Goal: Task Accomplishment & Management: Use online tool/utility

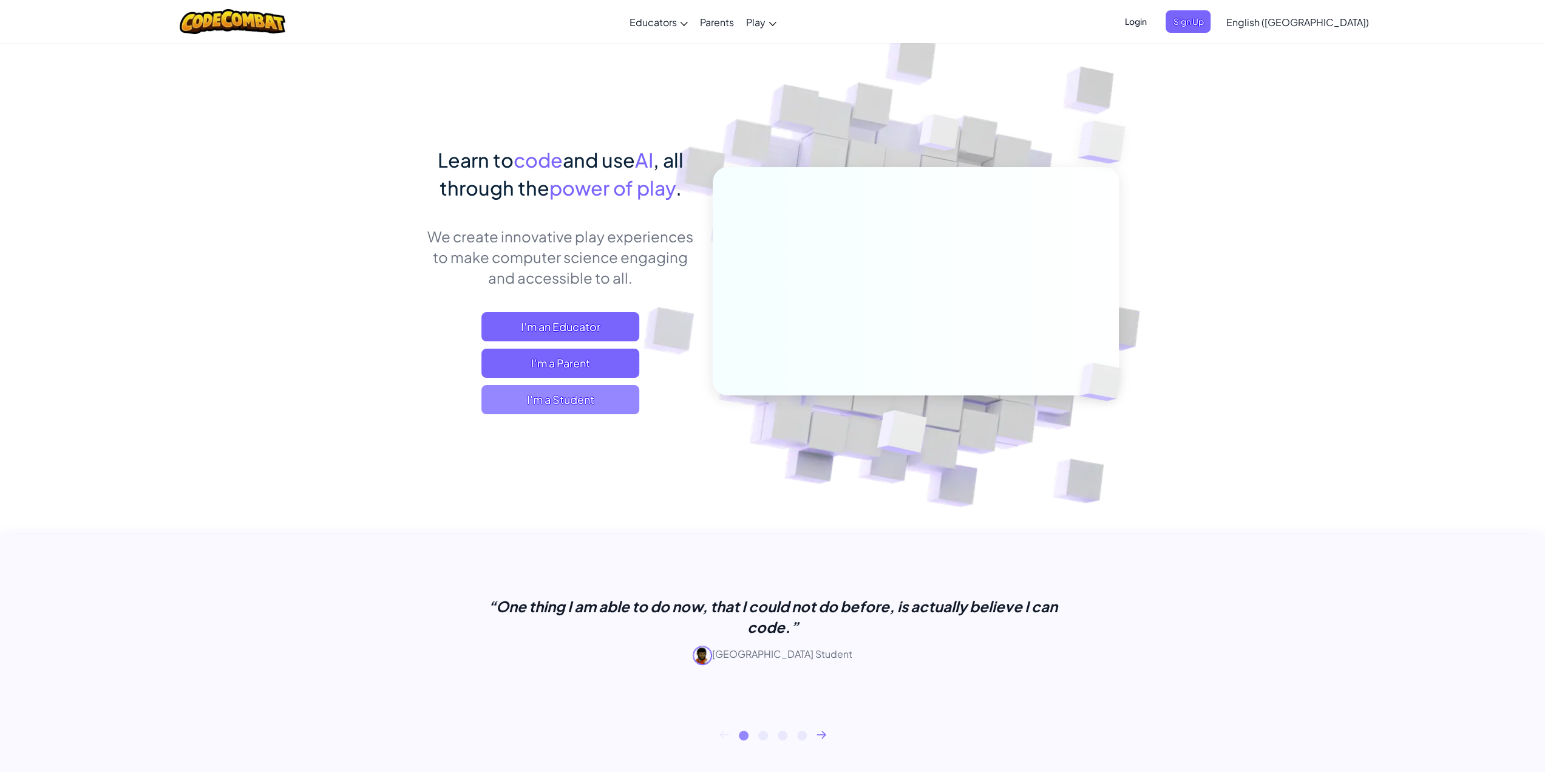
click at [565, 386] on span "I'm a Student" at bounding box center [561, 399] width 158 height 29
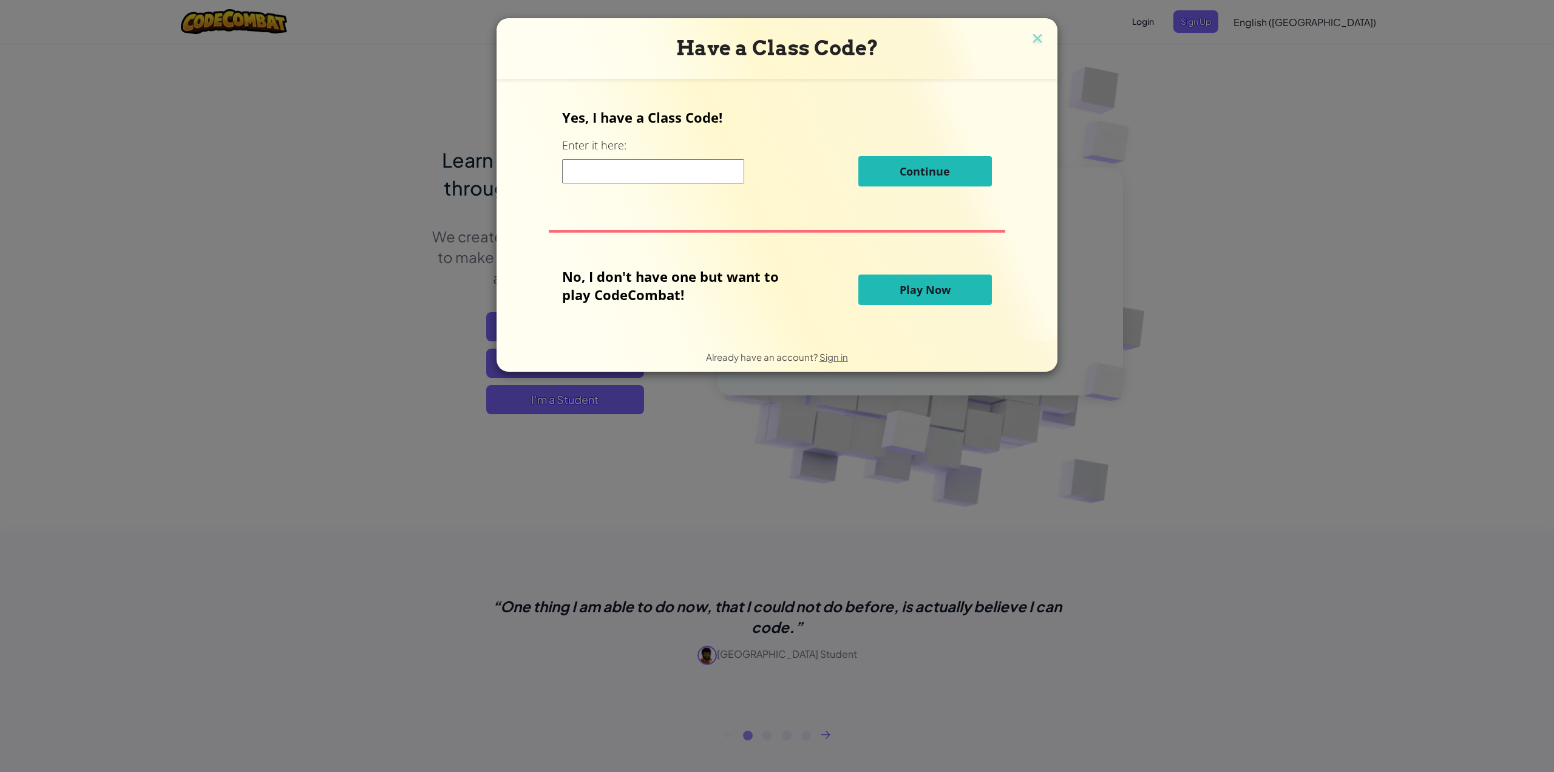
click at [630, 182] on input at bounding box center [653, 171] width 182 height 24
click at [889, 293] on button "Play Now" at bounding box center [926, 289] width 134 height 30
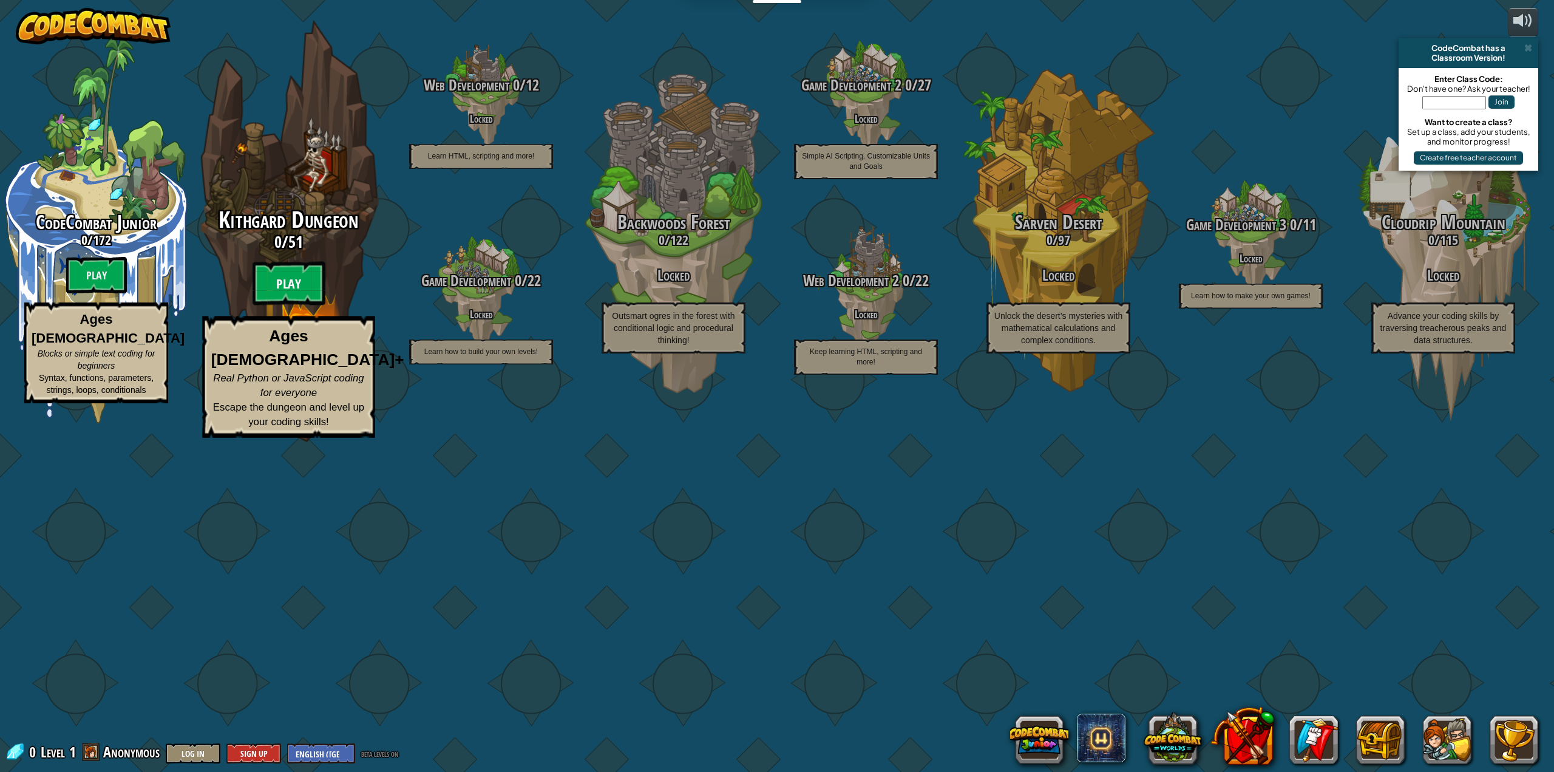
click at [273, 305] on btn "Play" at bounding box center [289, 284] width 73 height 44
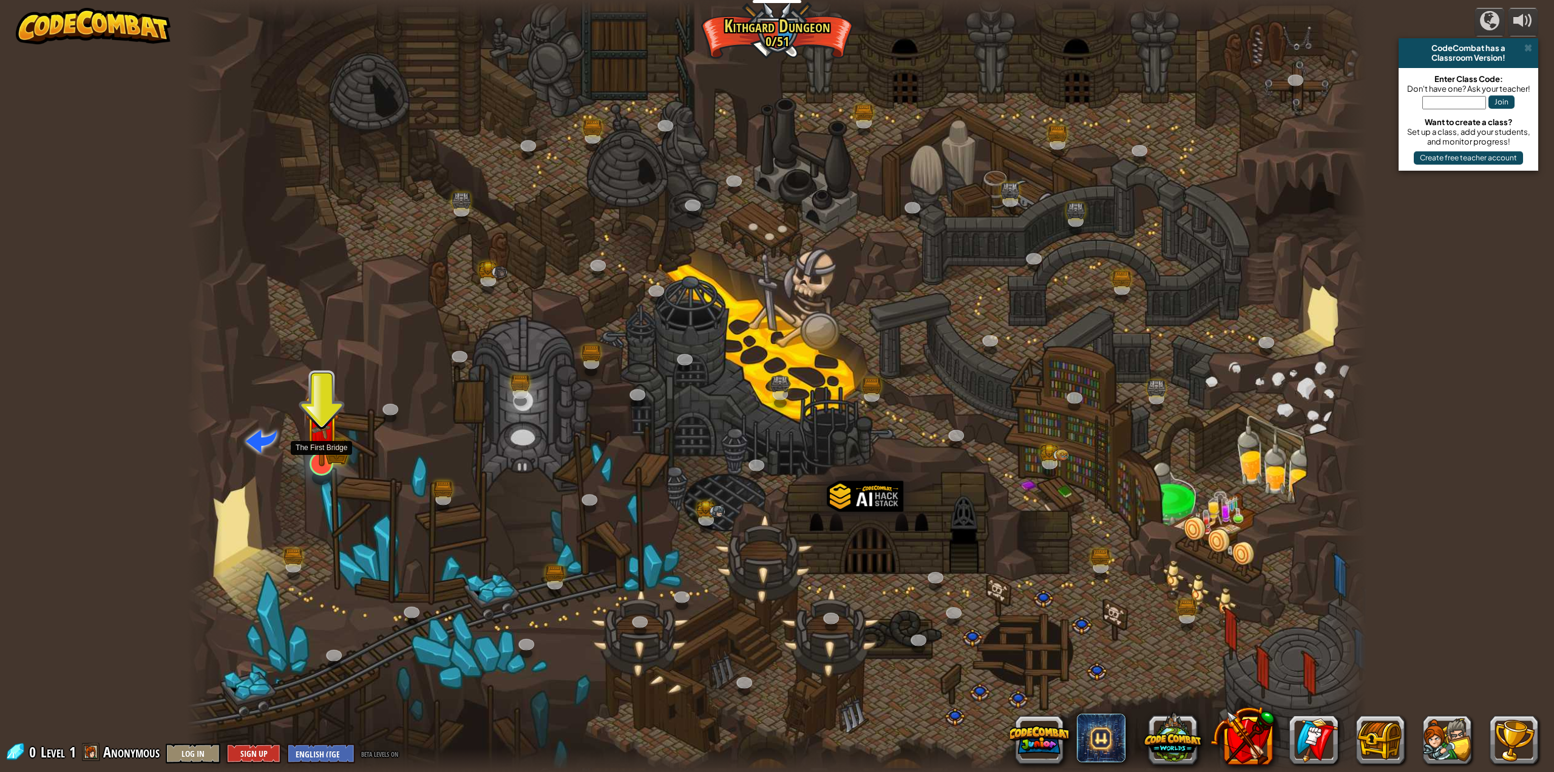
click at [334, 458] on img at bounding box center [322, 429] width 34 height 75
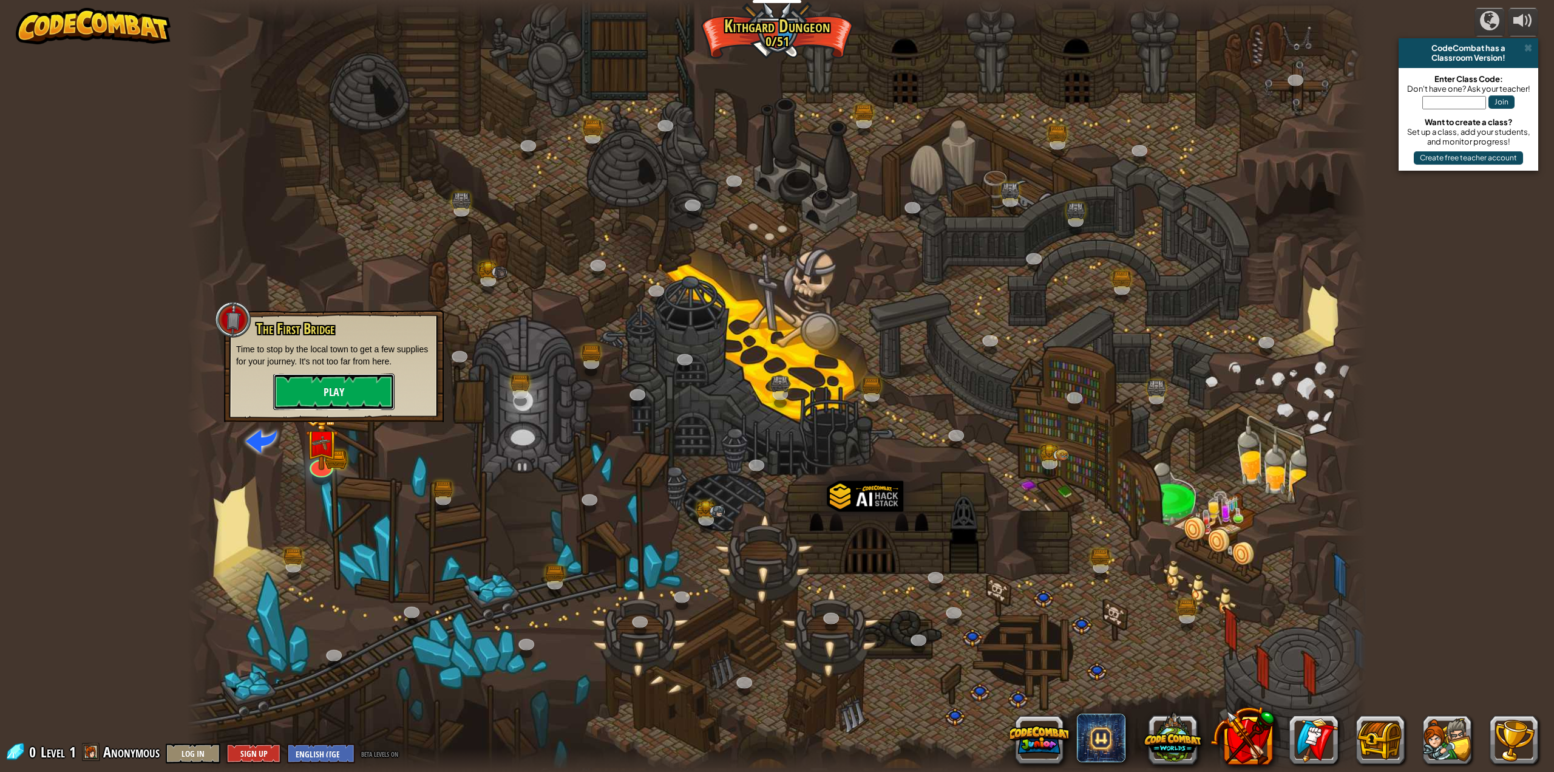
click at [346, 396] on button "Play" at bounding box center [333, 391] width 121 height 36
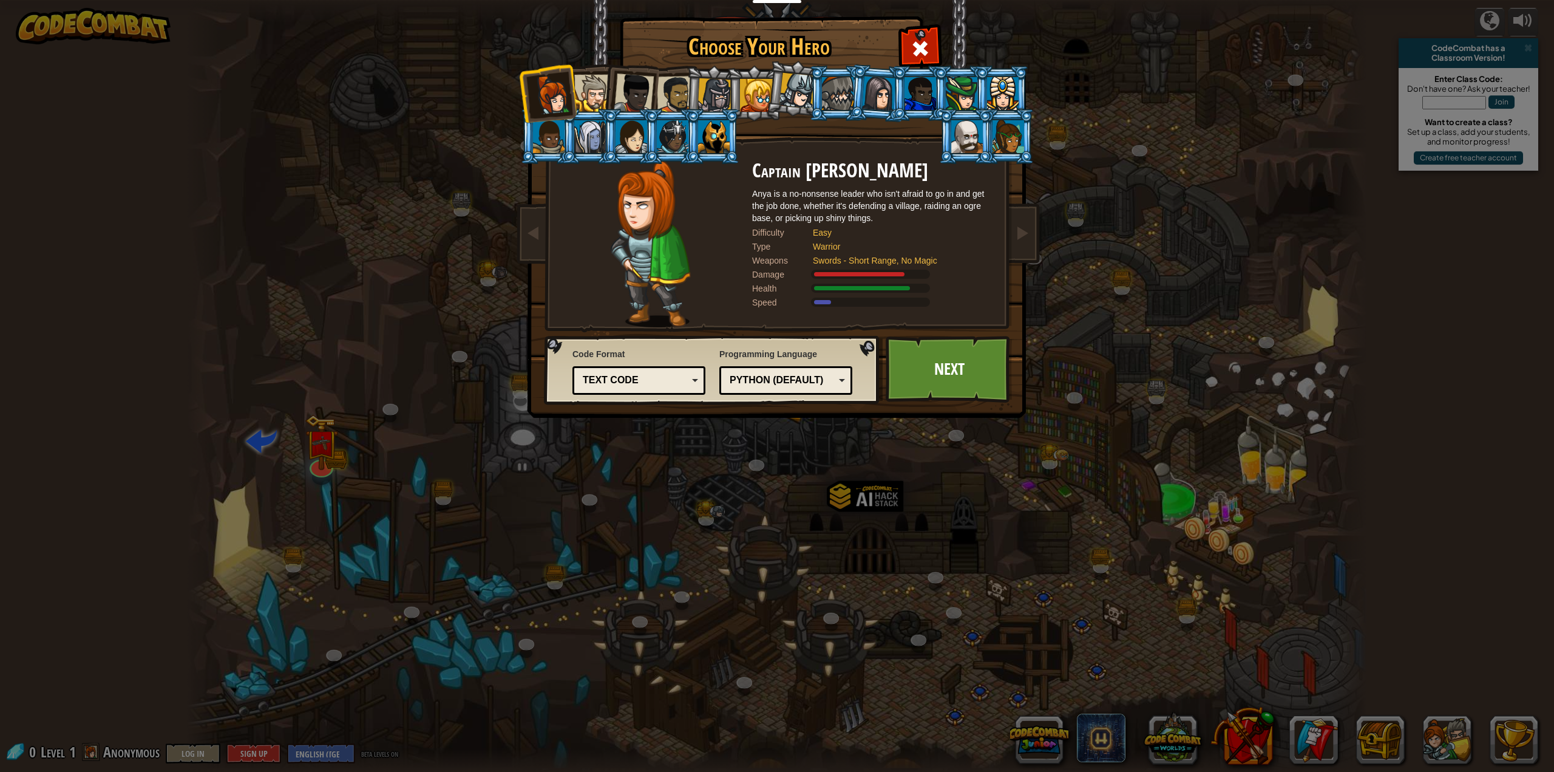
click at [595, 95] on div at bounding box center [592, 93] width 37 height 37
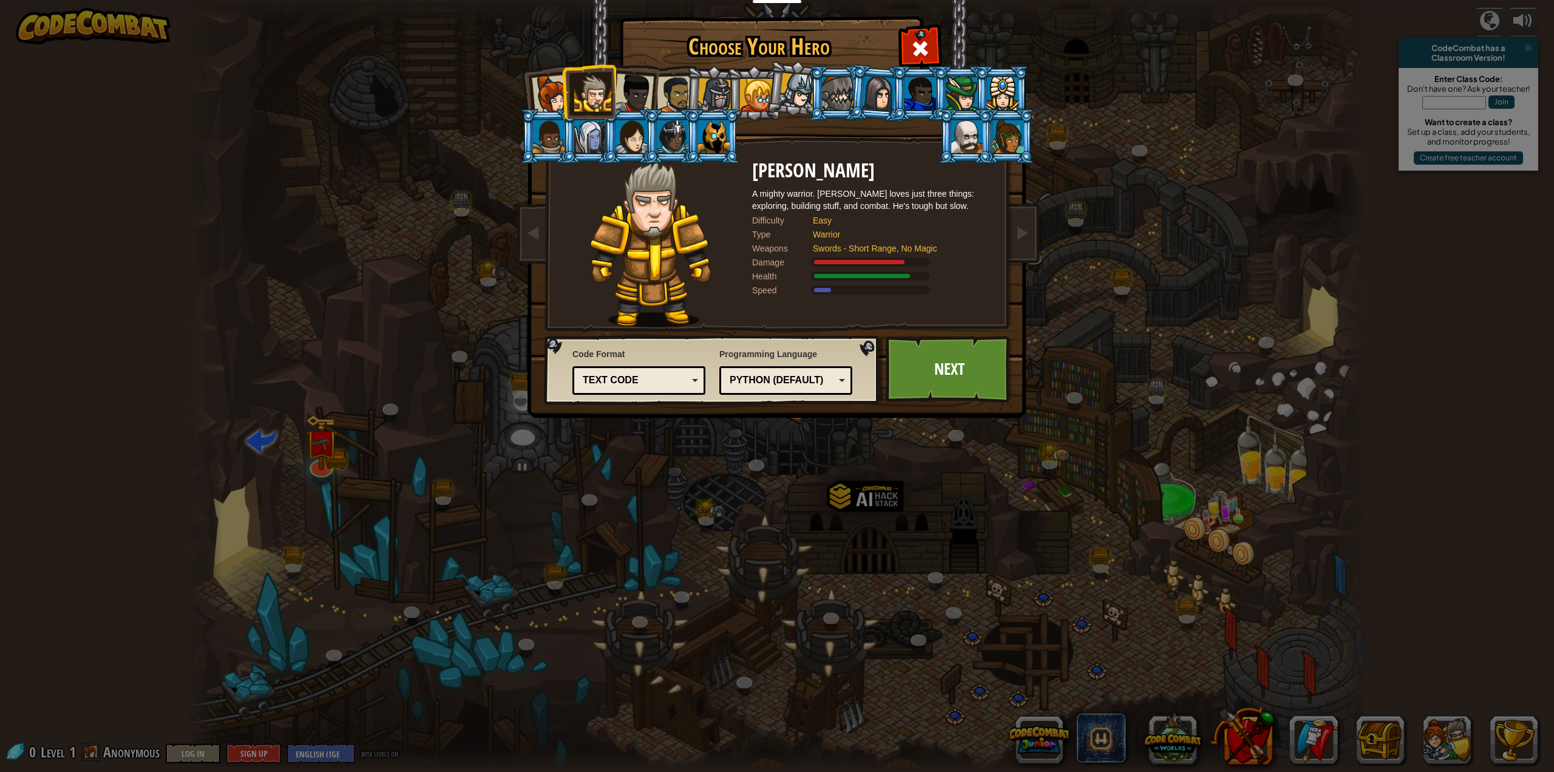
click at [551, 132] on div at bounding box center [549, 136] width 32 height 33
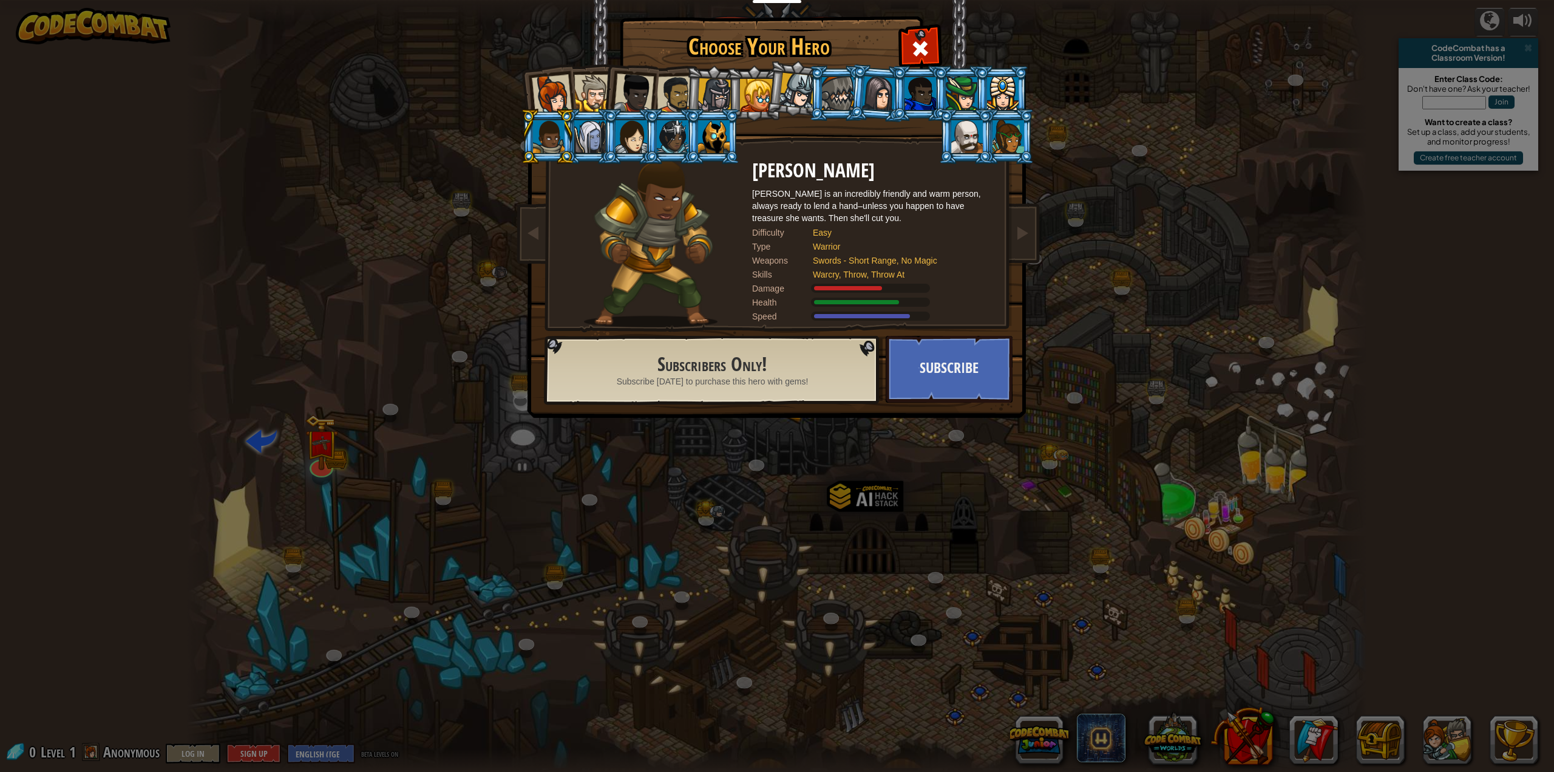
click at [556, 106] on div at bounding box center [552, 95] width 40 height 40
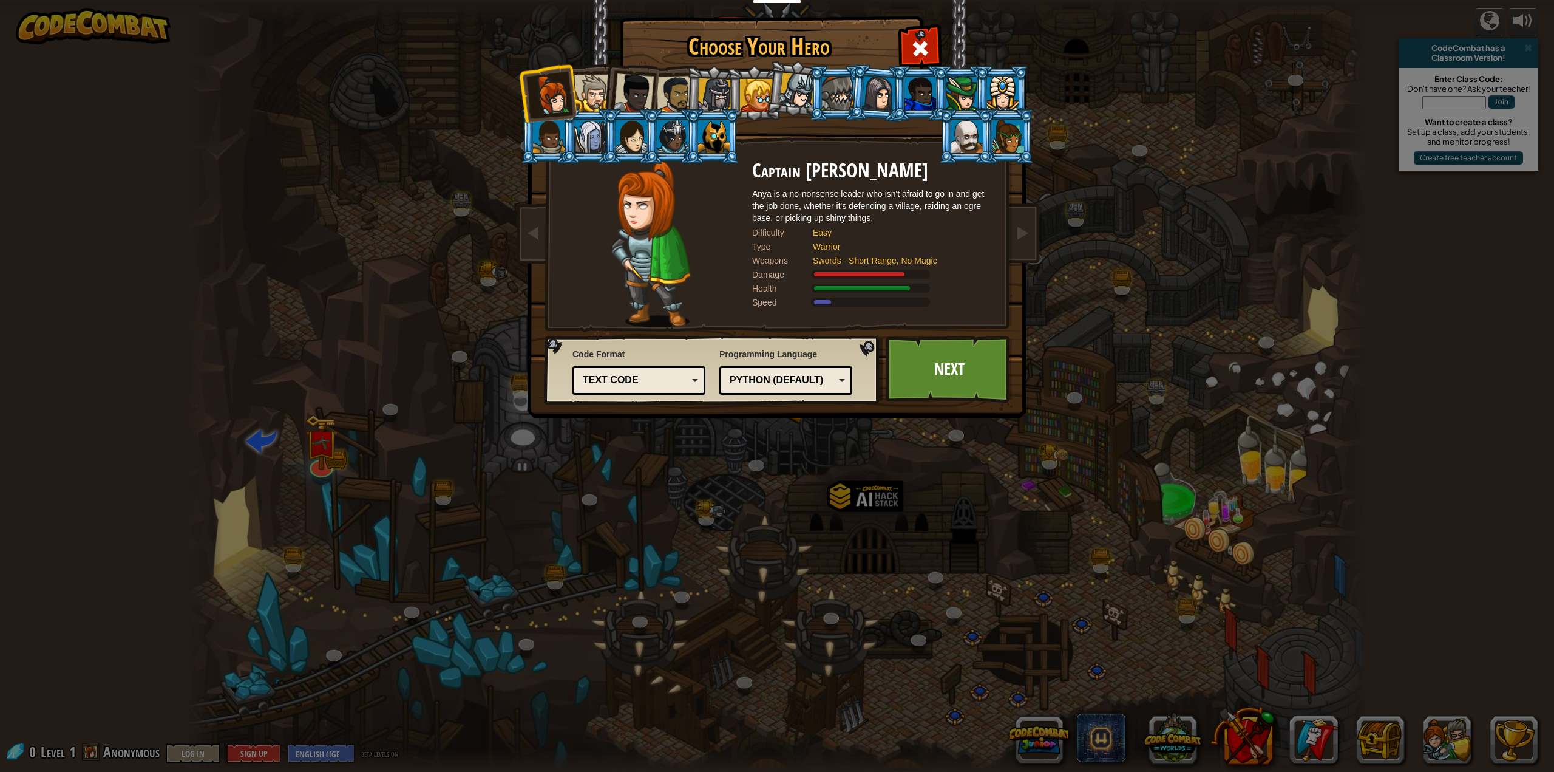
click at [557, 155] on li at bounding box center [547, 136] width 55 height 55
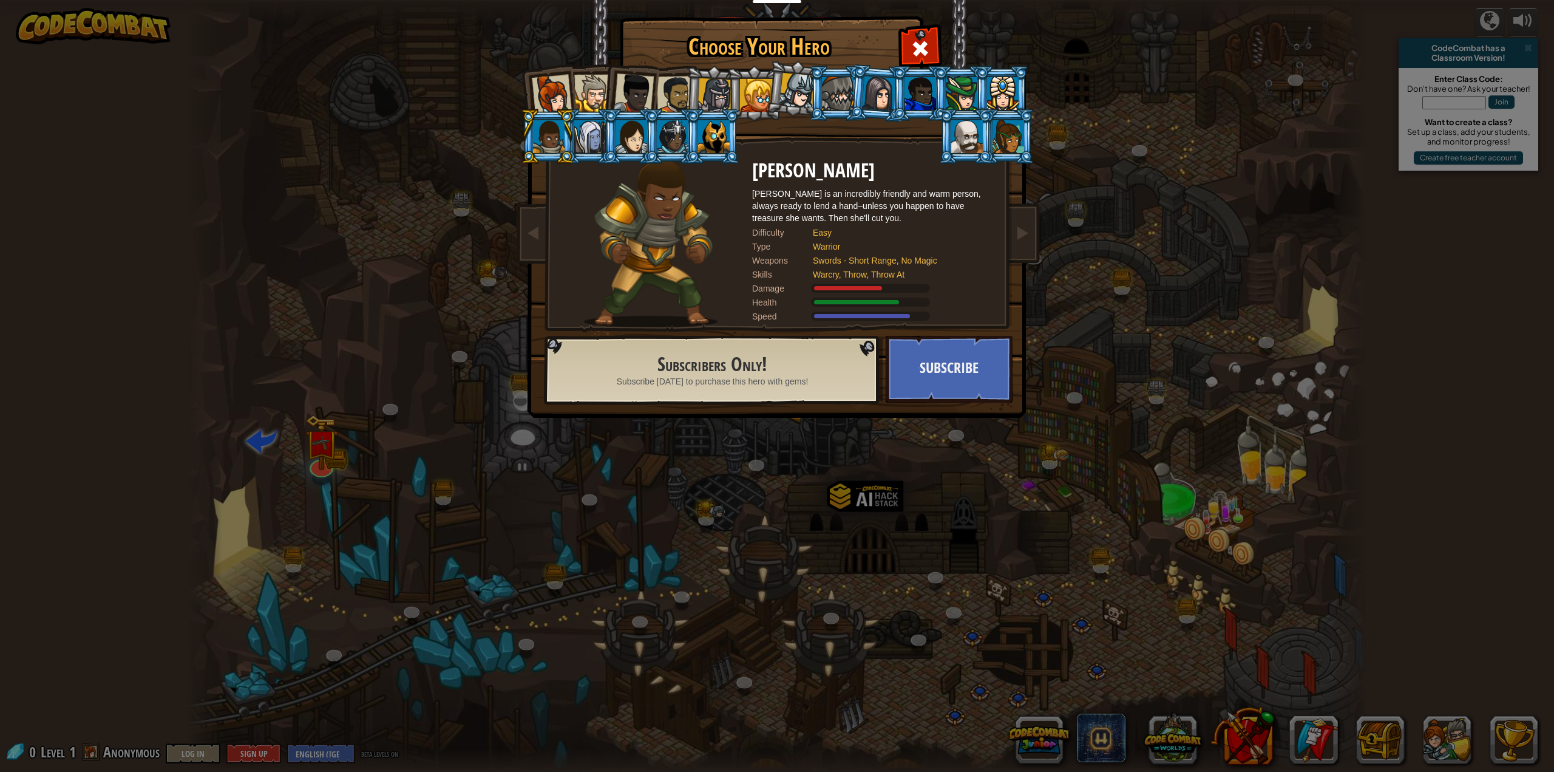
click at [629, 145] on div at bounding box center [632, 136] width 32 height 33
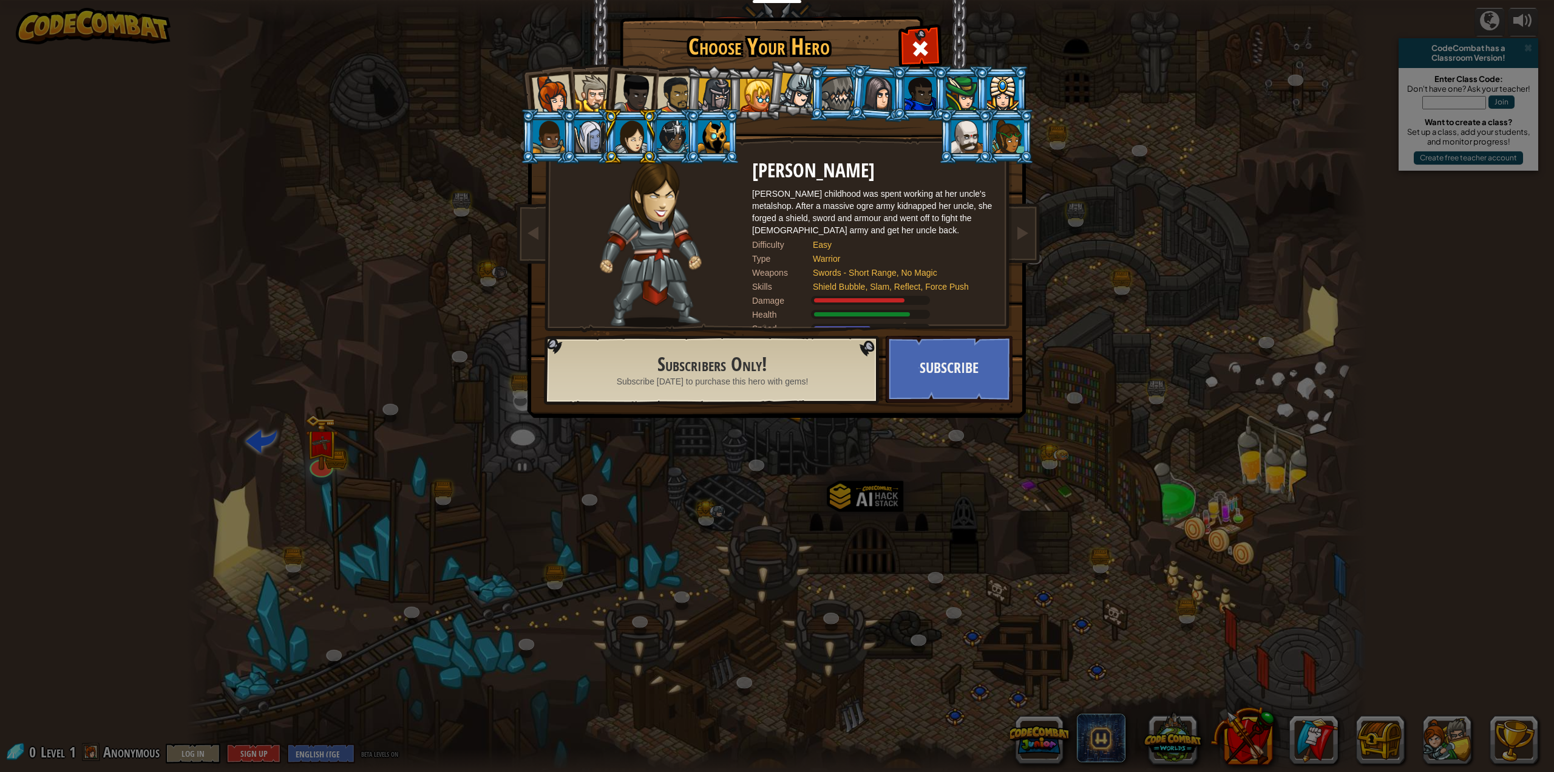
drag, startPoint x: 656, startPoint y: 141, endPoint x: 804, endPoint y: 276, distance: 200.3
click at [775, 270] on div "Captain [PERSON_NAME] Anya is a no-nonsense leader who isn't afraid to go in an…" at bounding box center [777, 192] width 455 height 265
click at [706, 133] on div at bounding box center [714, 136] width 32 height 33
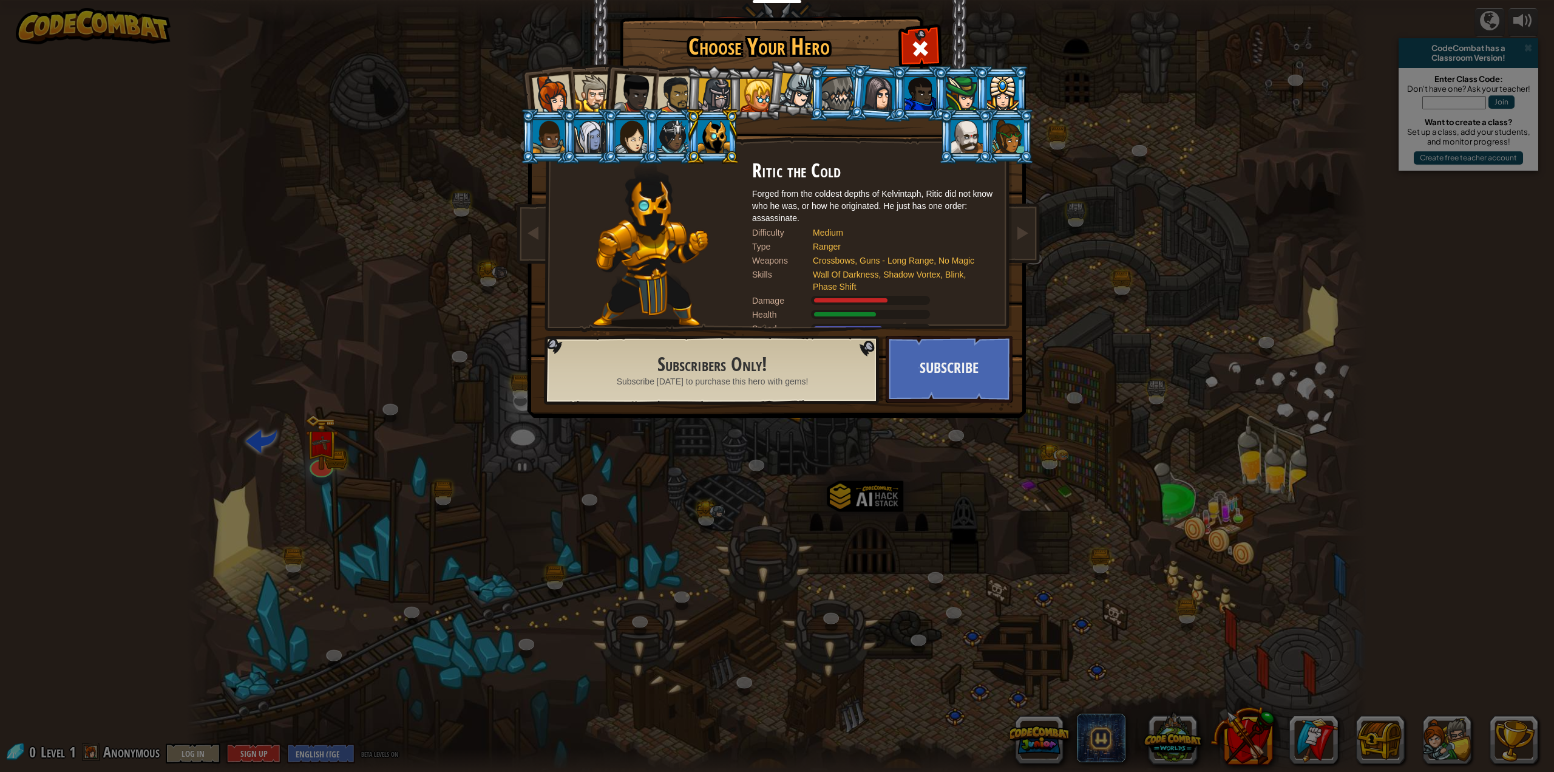
click at [717, 94] on div at bounding box center [715, 95] width 35 height 35
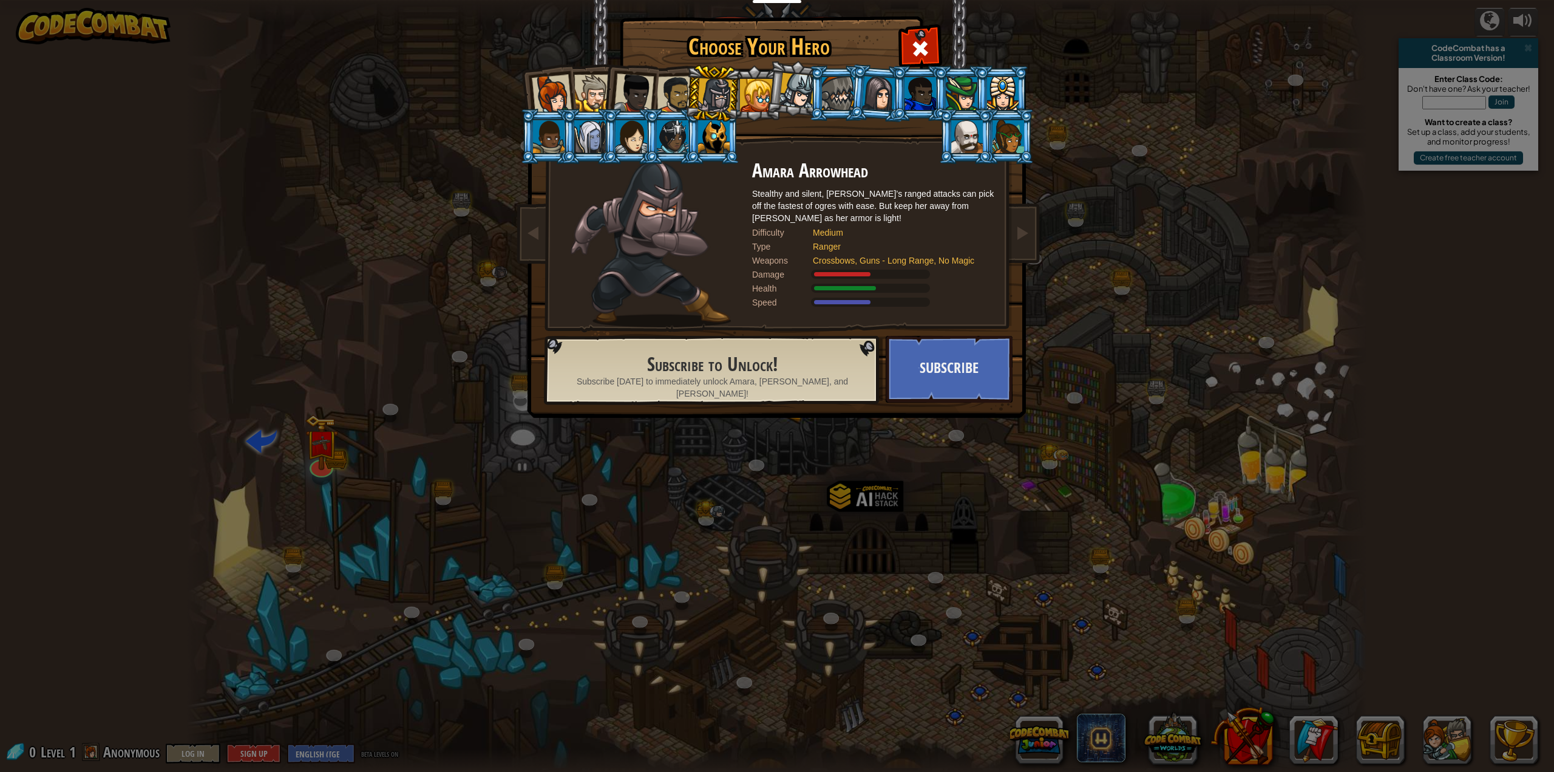
click at [989, 137] on li at bounding box center [966, 136] width 55 height 55
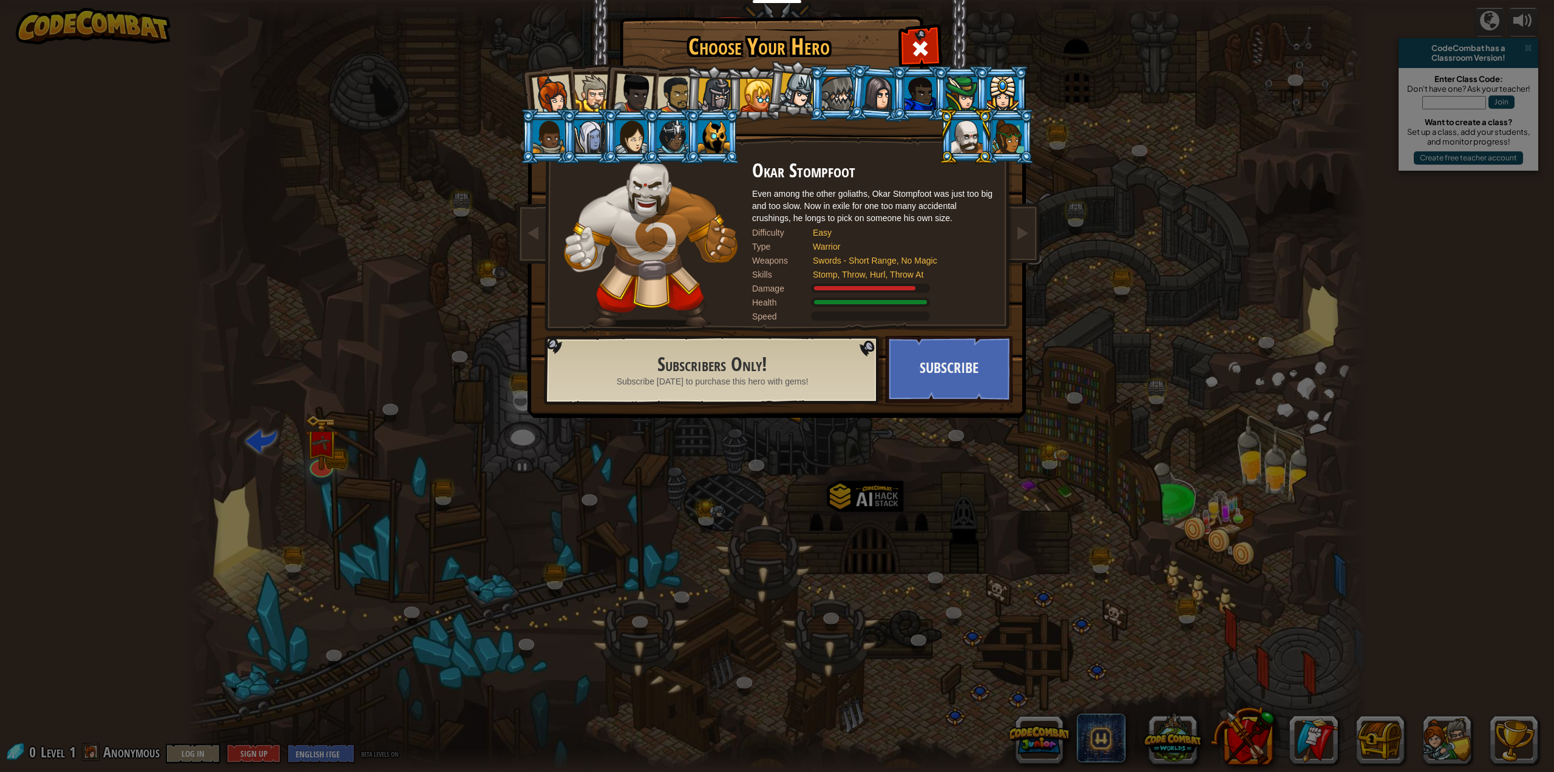
click at [995, 131] on div at bounding box center [1009, 136] width 32 height 33
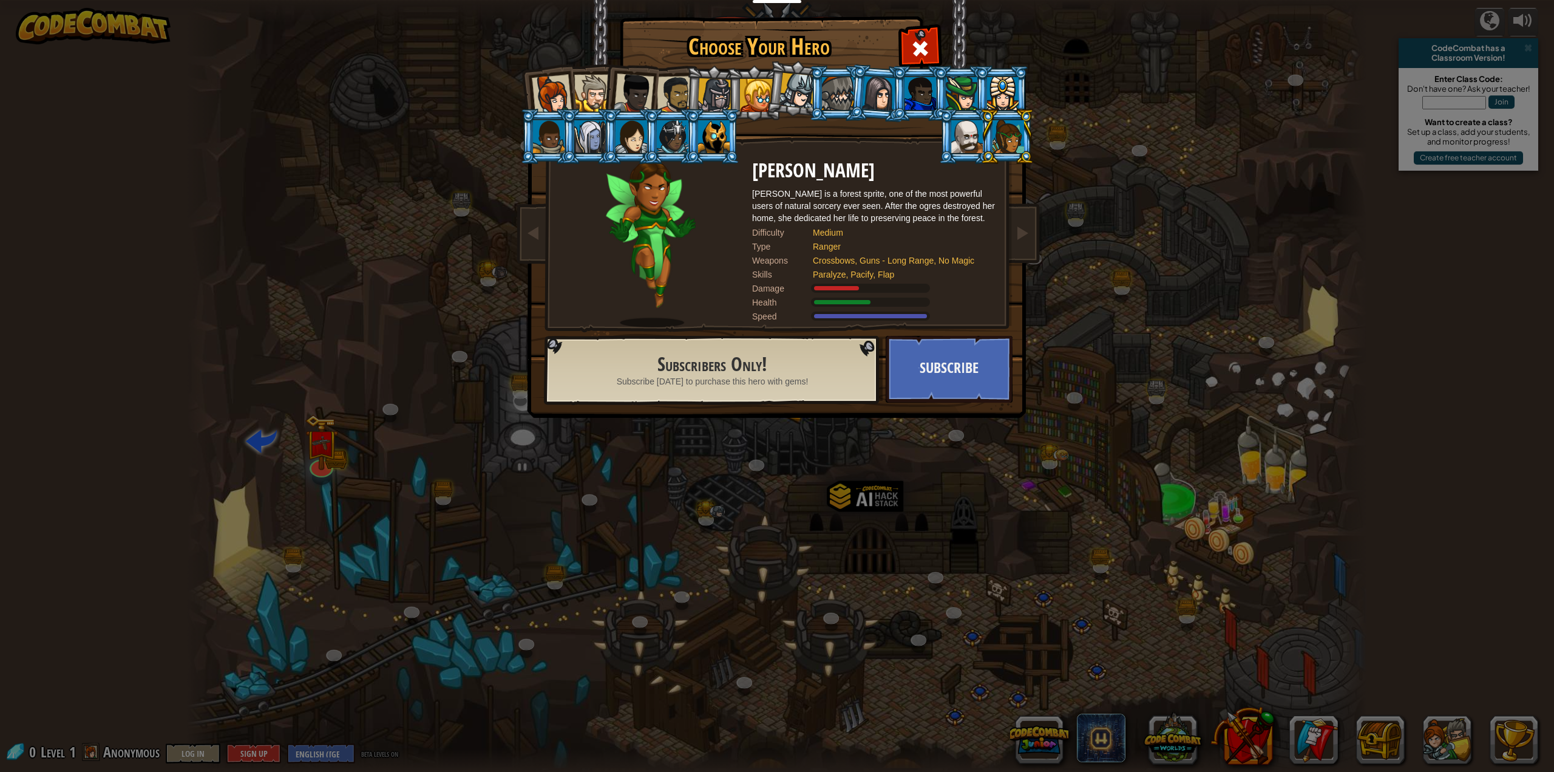
click at [998, 100] on div at bounding box center [1003, 93] width 32 height 33
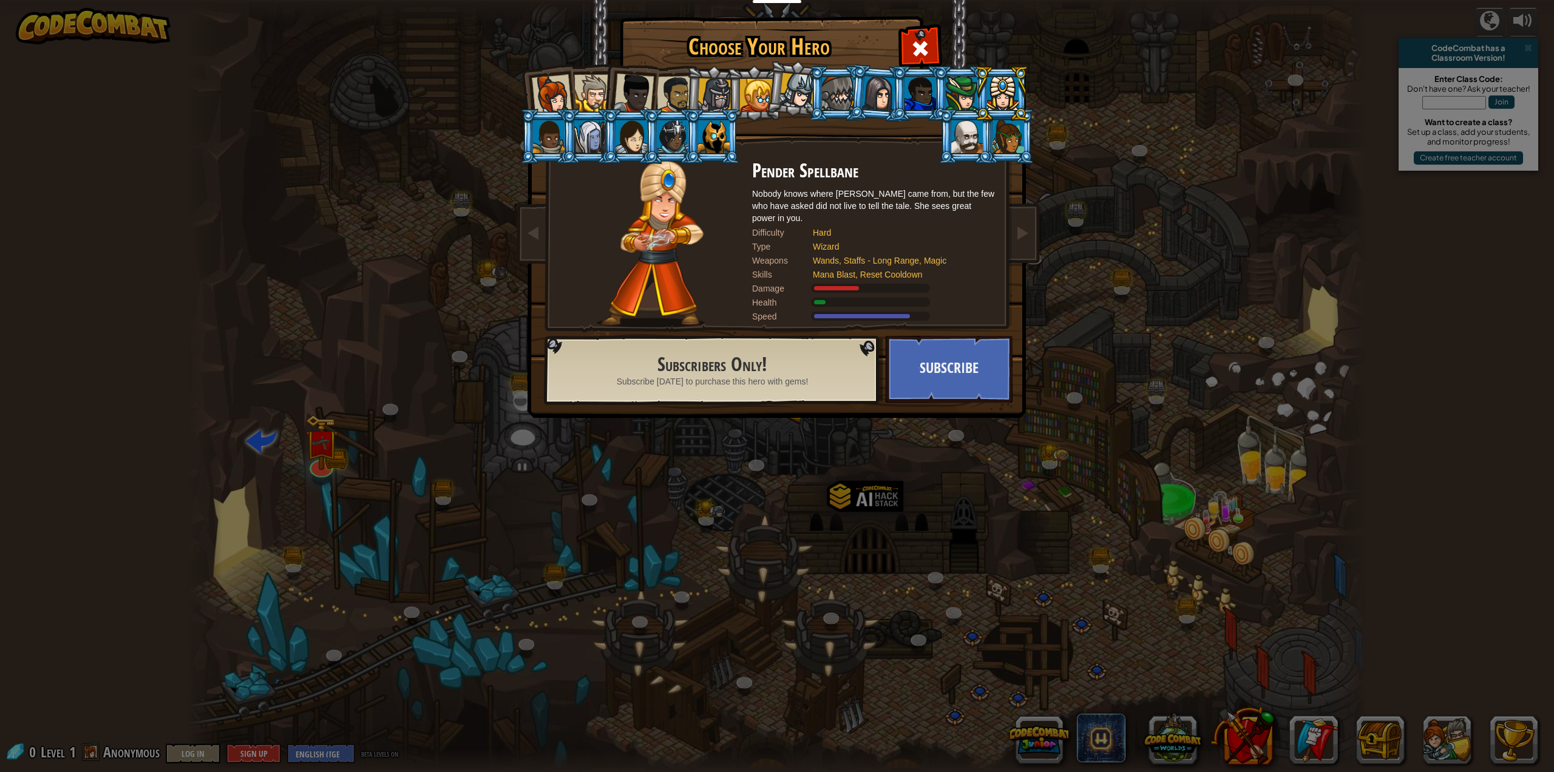
click at [1012, 135] on div at bounding box center [1009, 136] width 32 height 33
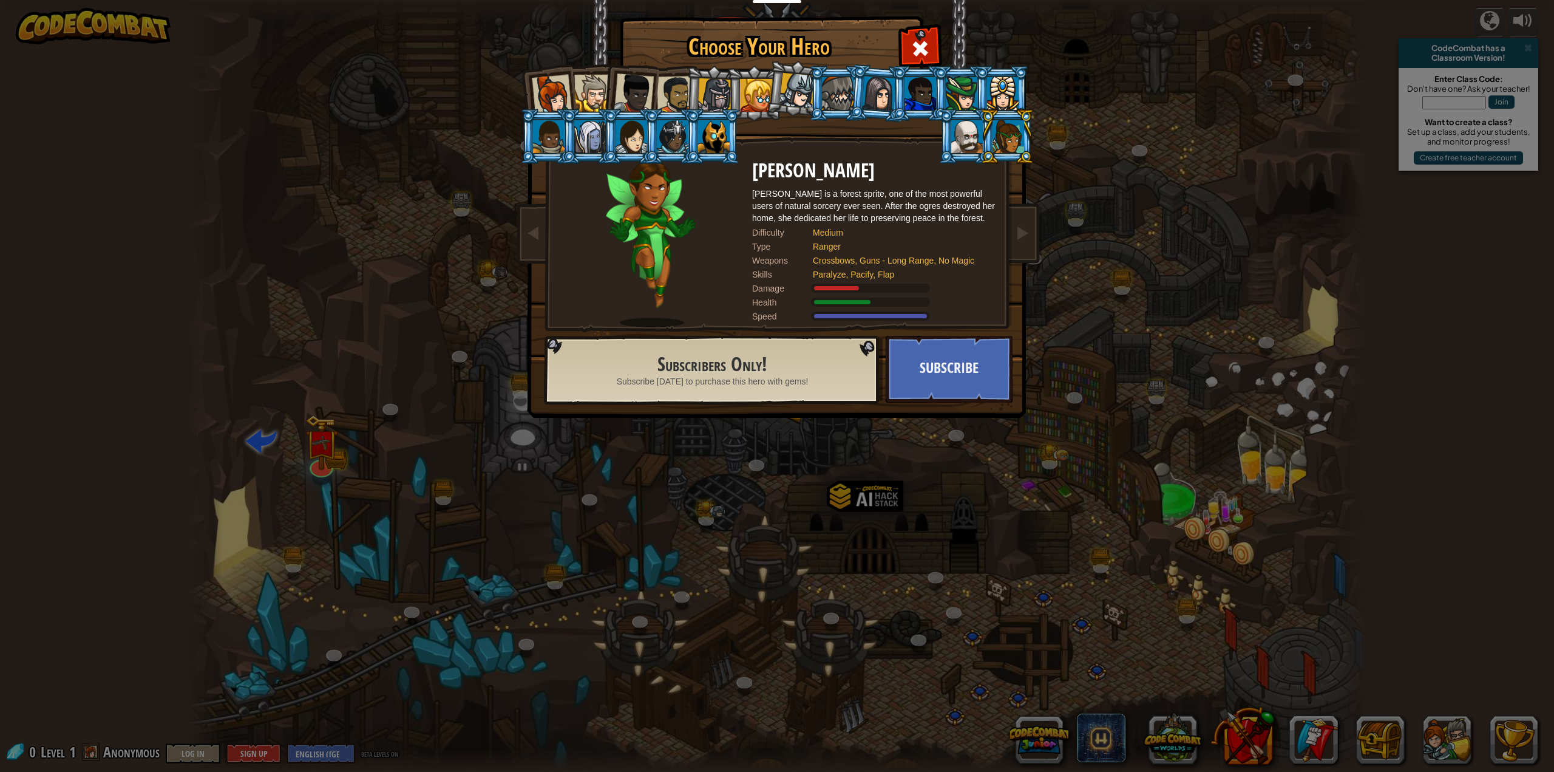
click at [996, 107] on div at bounding box center [1003, 93] width 32 height 33
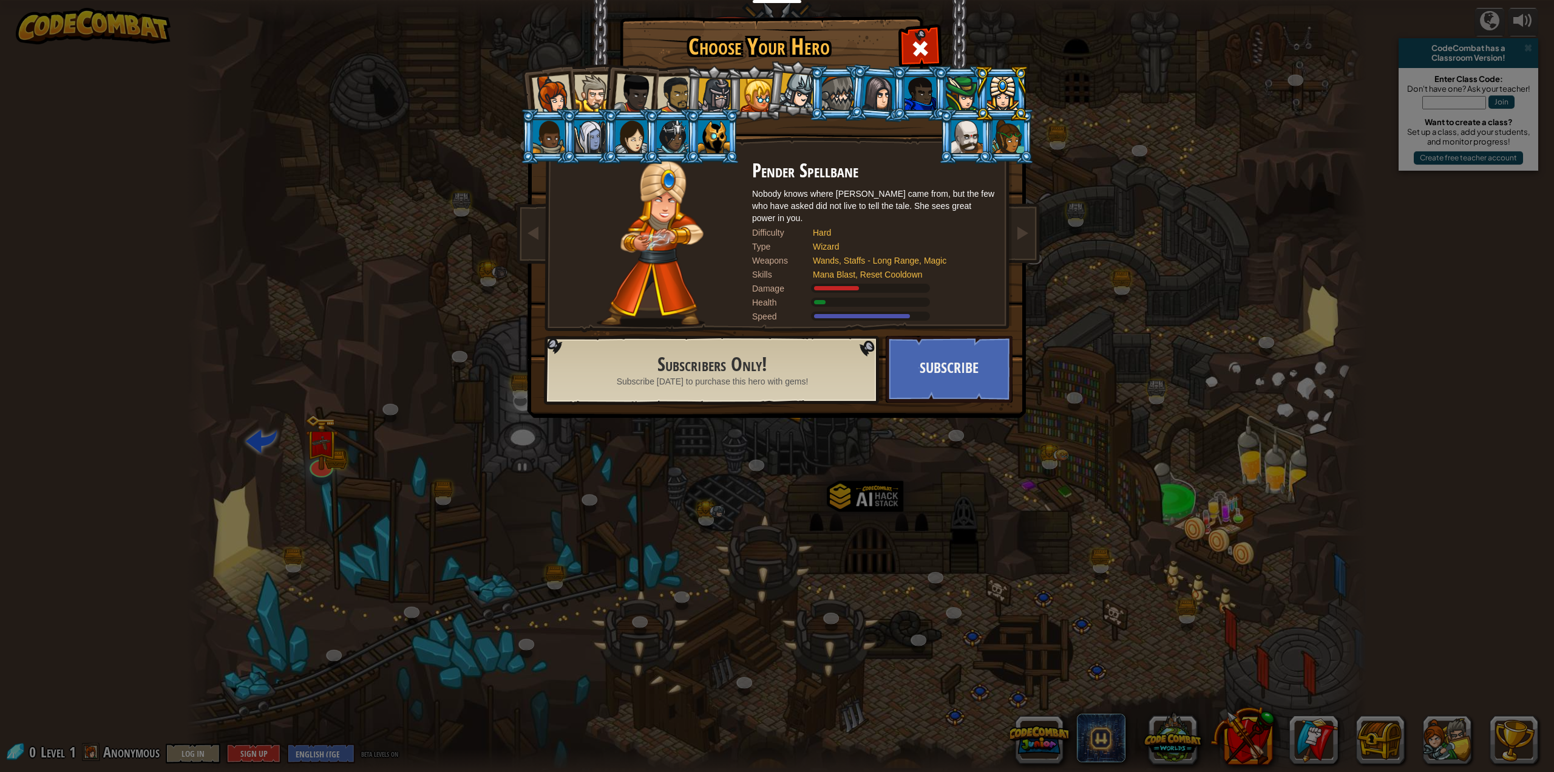
click at [1001, 137] on div at bounding box center [1009, 136] width 32 height 33
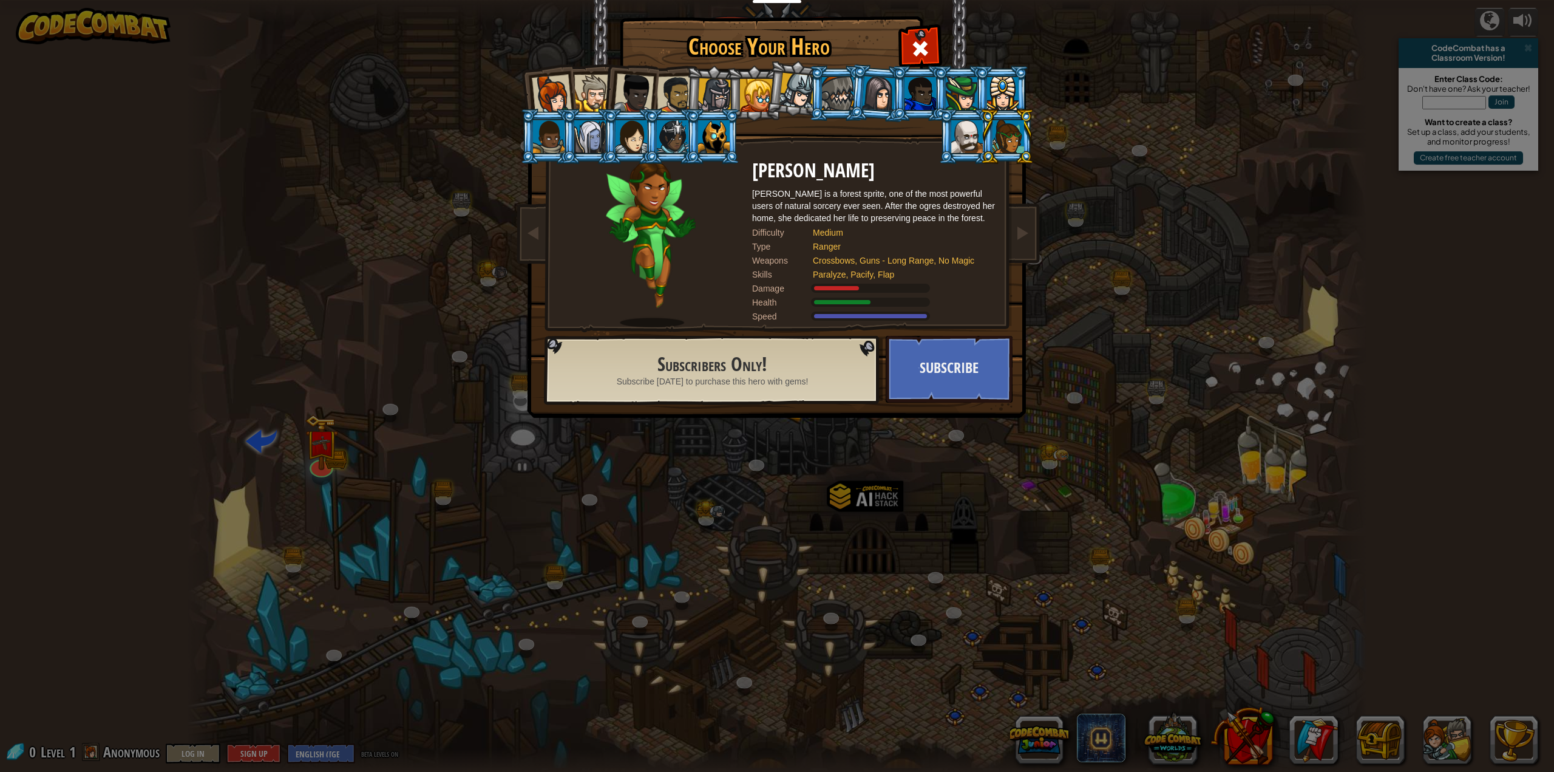
click at [949, 101] on div at bounding box center [962, 93] width 32 height 33
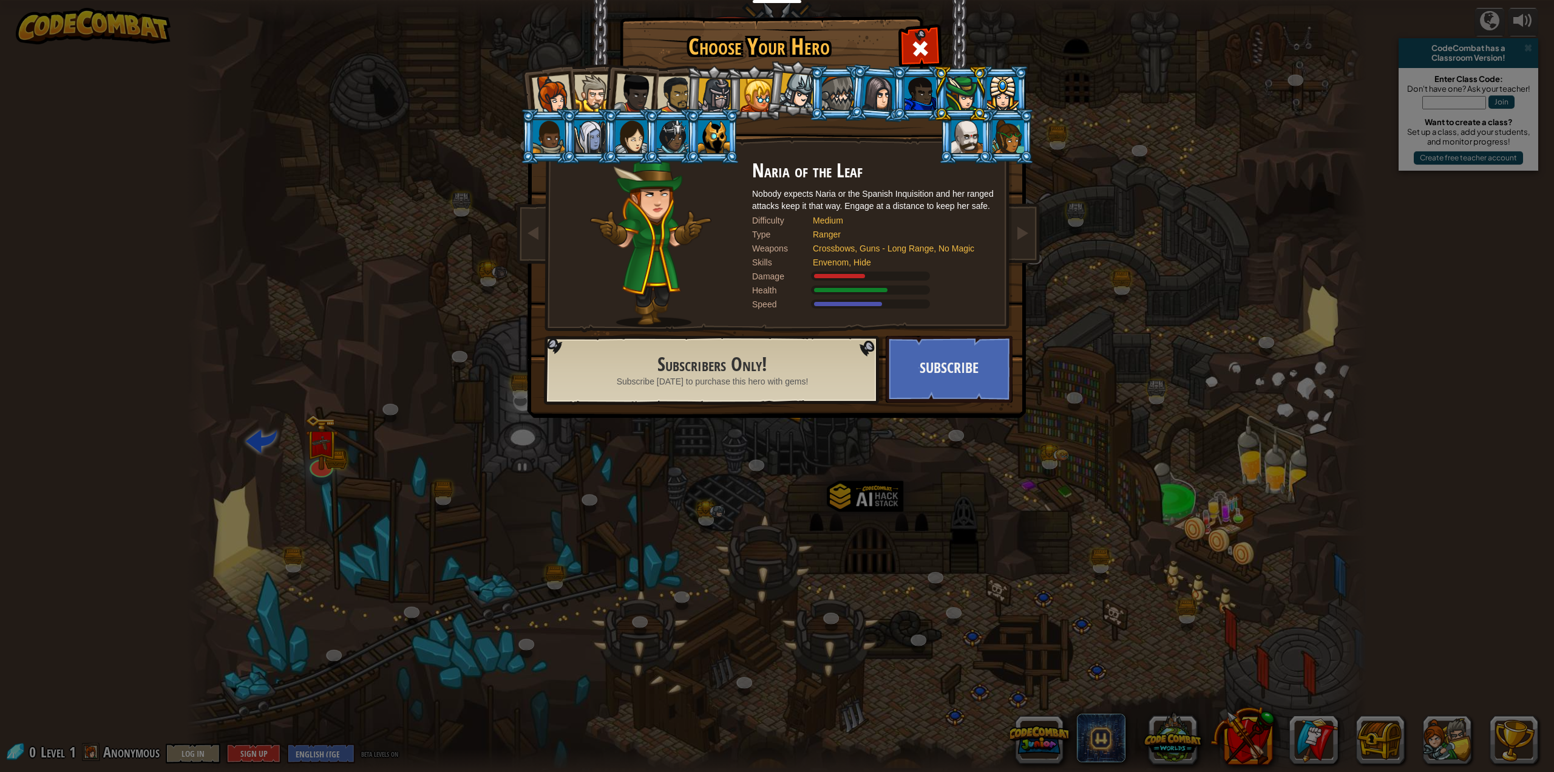
click at [885, 95] on div at bounding box center [879, 93] width 34 height 35
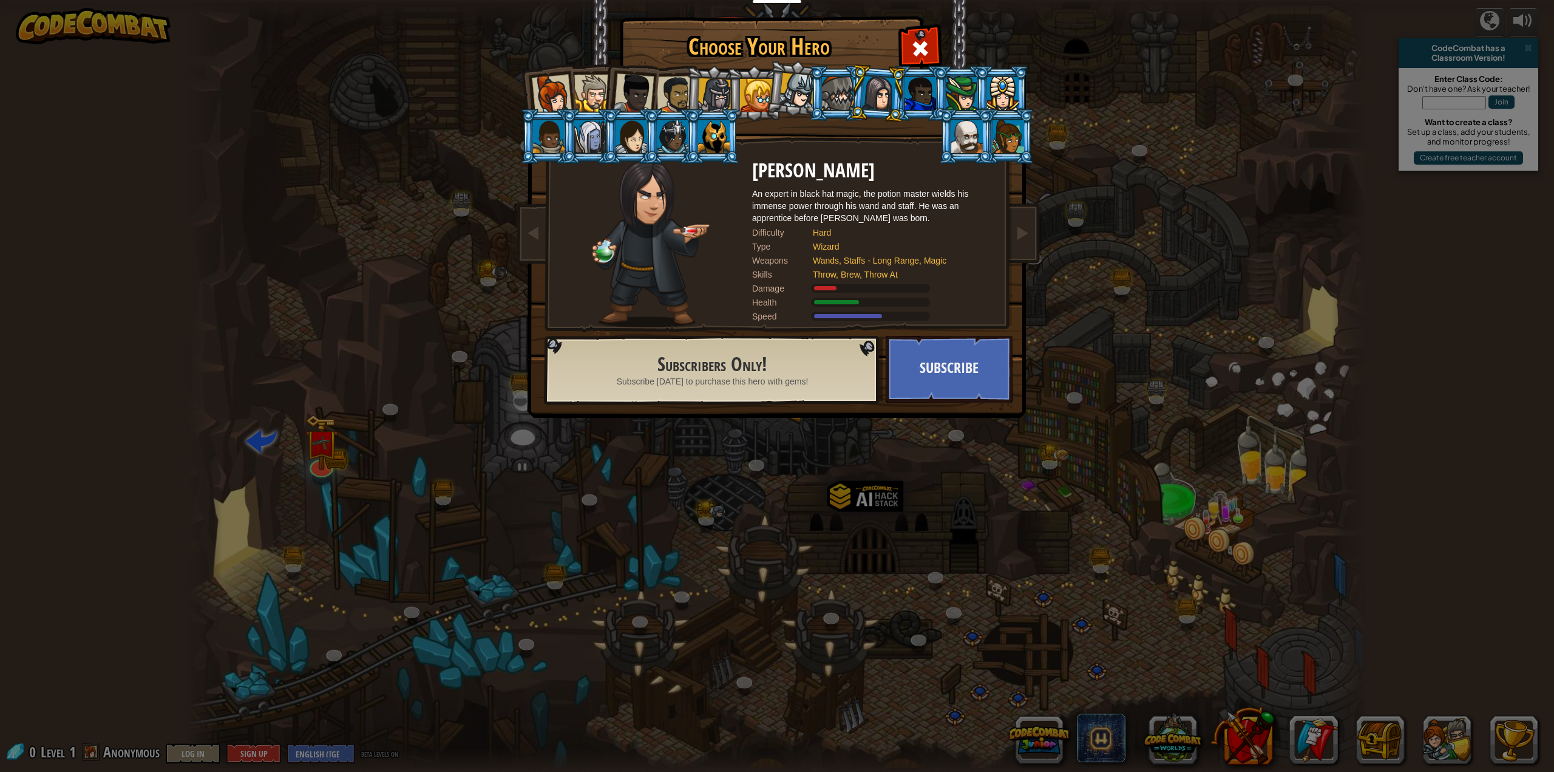
click at [836, 90] on div at bounding box center [838, 93] width 32 height 33
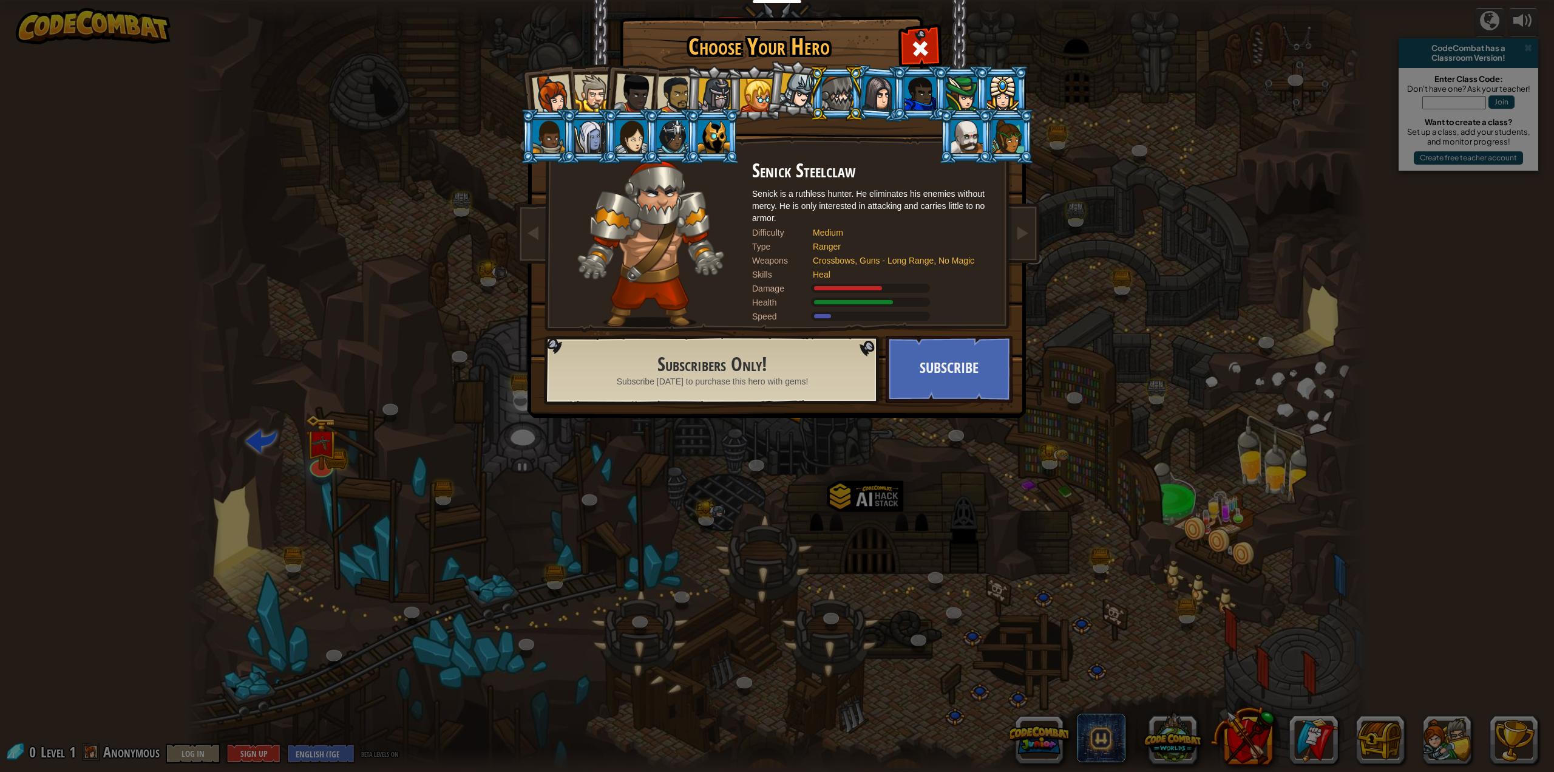
click at [789, 91] on div at bounding box center [798, 91] width 36 height 36
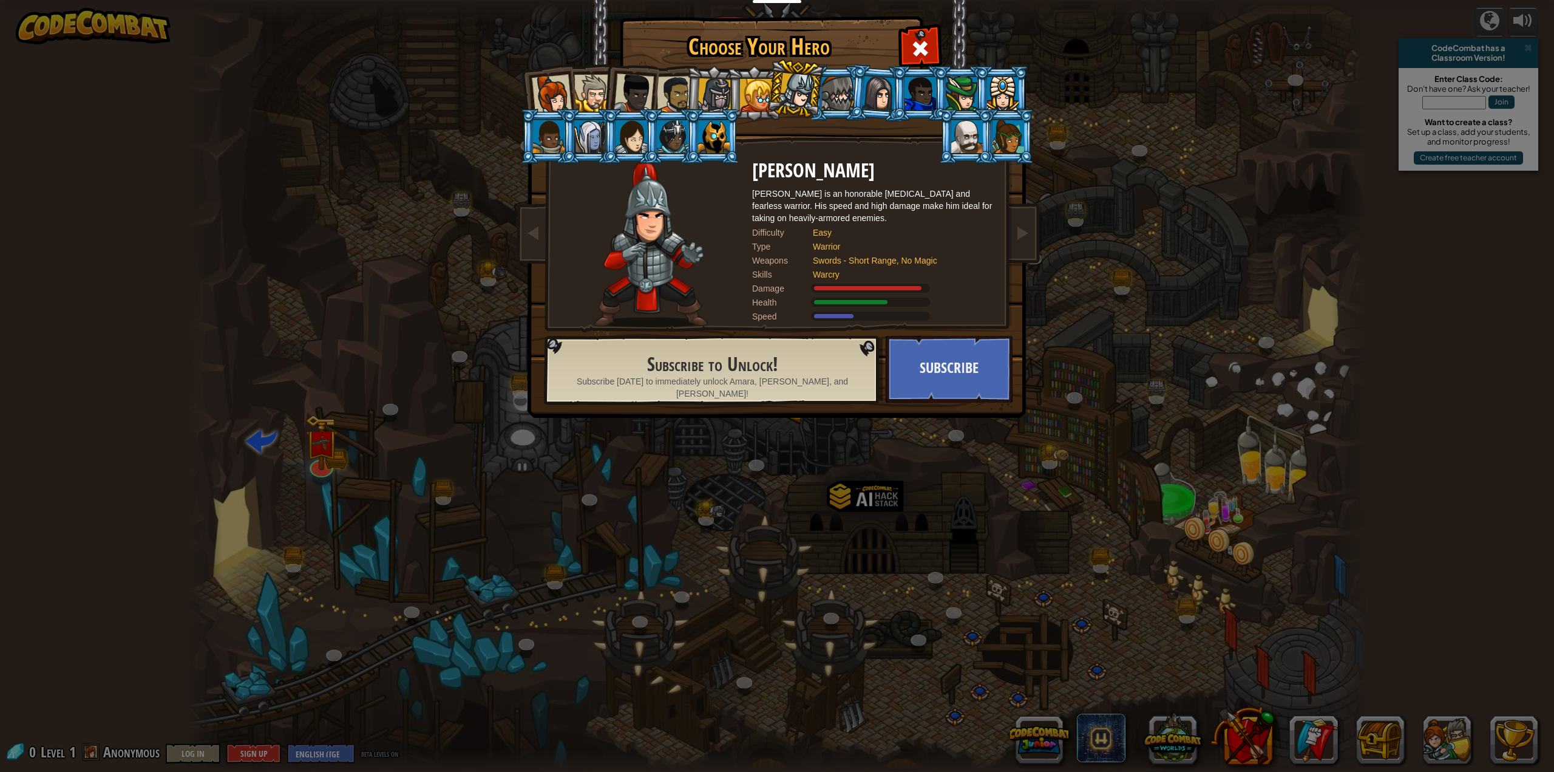
click at [750, 98] on div at bounding box center [756, 95] width 33 height 33
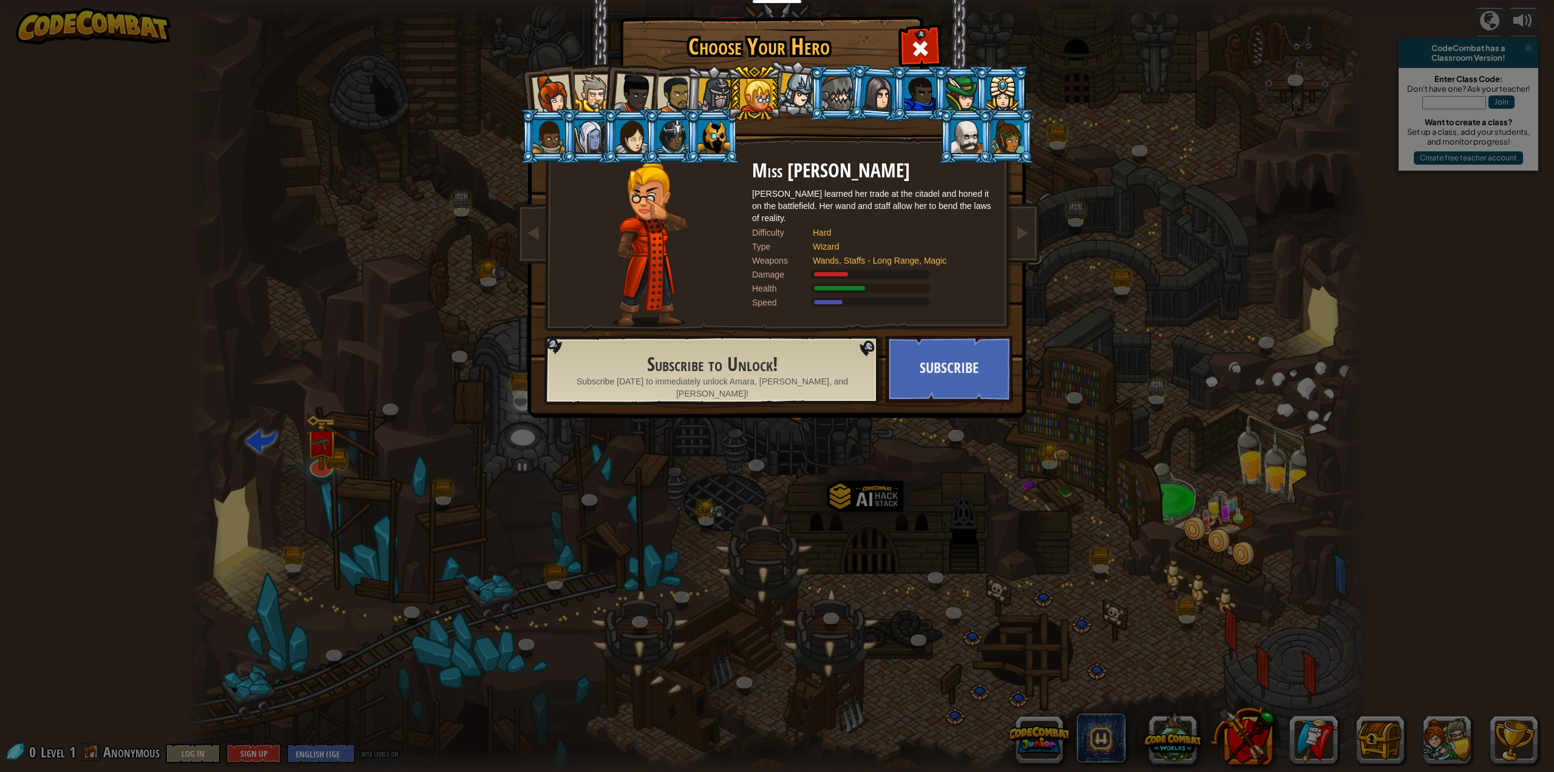
click at [729, 97] on li at bounding box center [754, 93] width 55 height 55
click at [702, 103] on div at bounding box center [715, 95] width 35 height 35
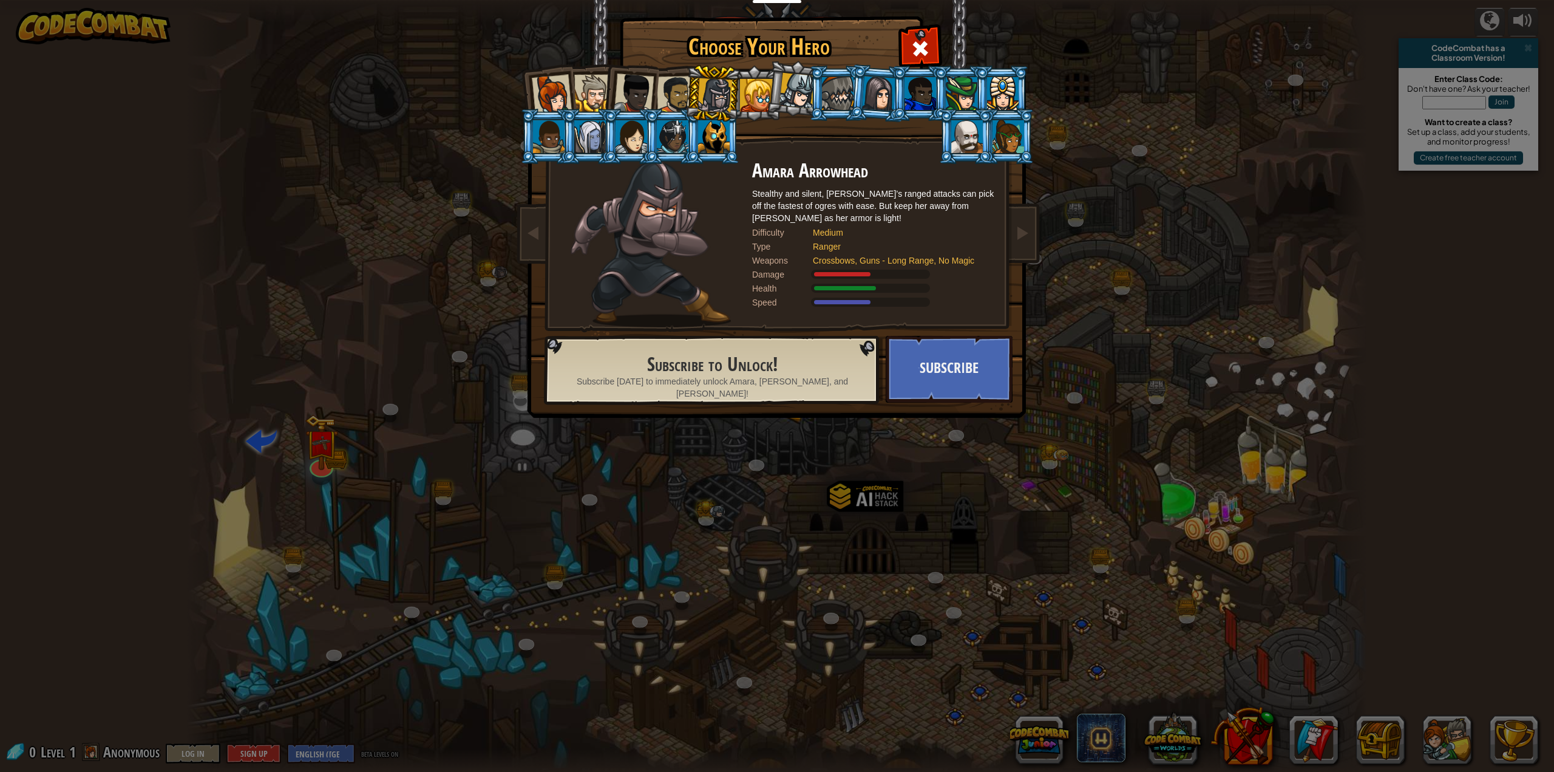
click at [673, 102] on div at bounding box center [676, 95] width 38 height 38
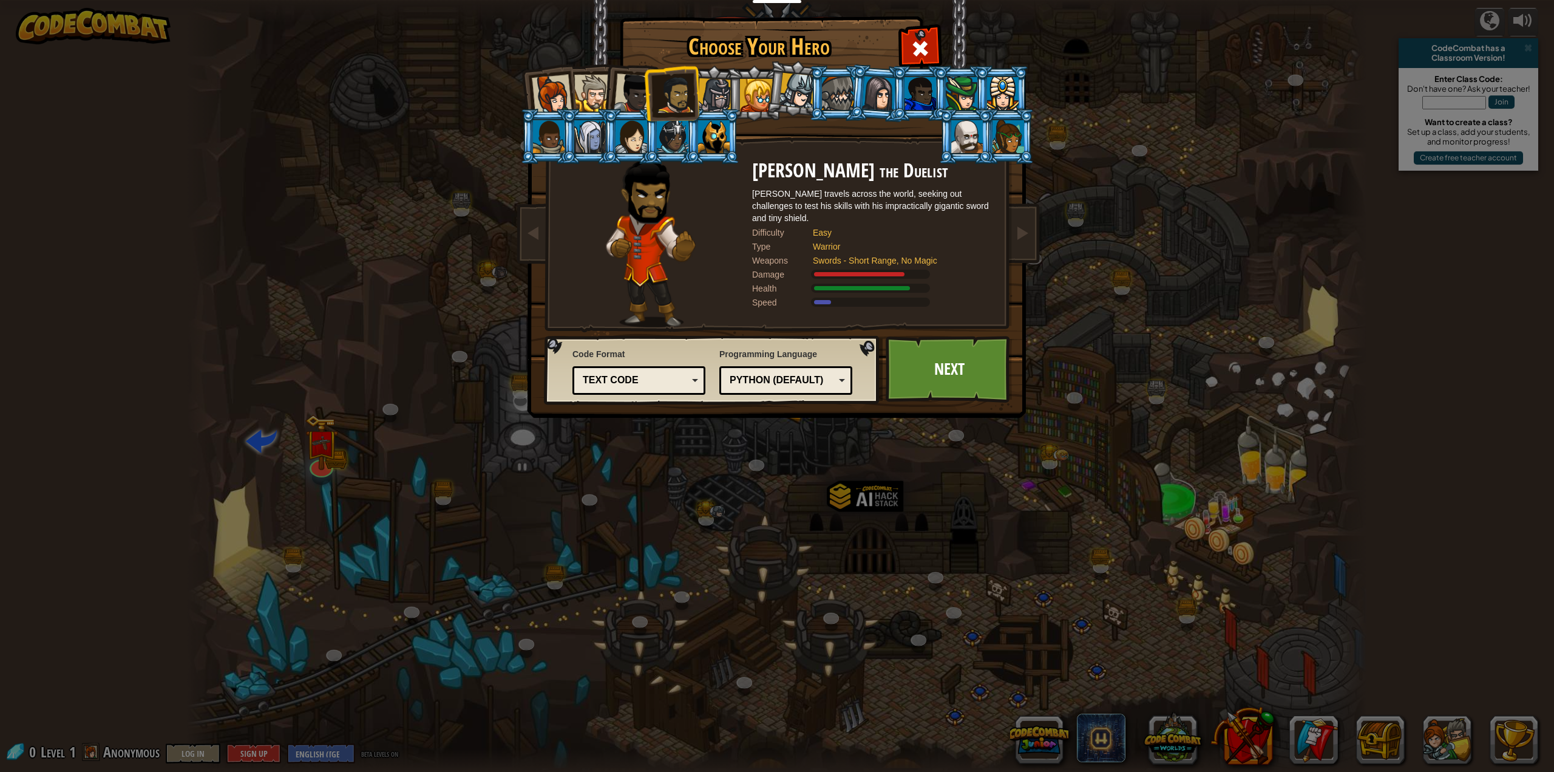
click at [984, 139] on li at bounding box center [966, 136] width 55 height 55
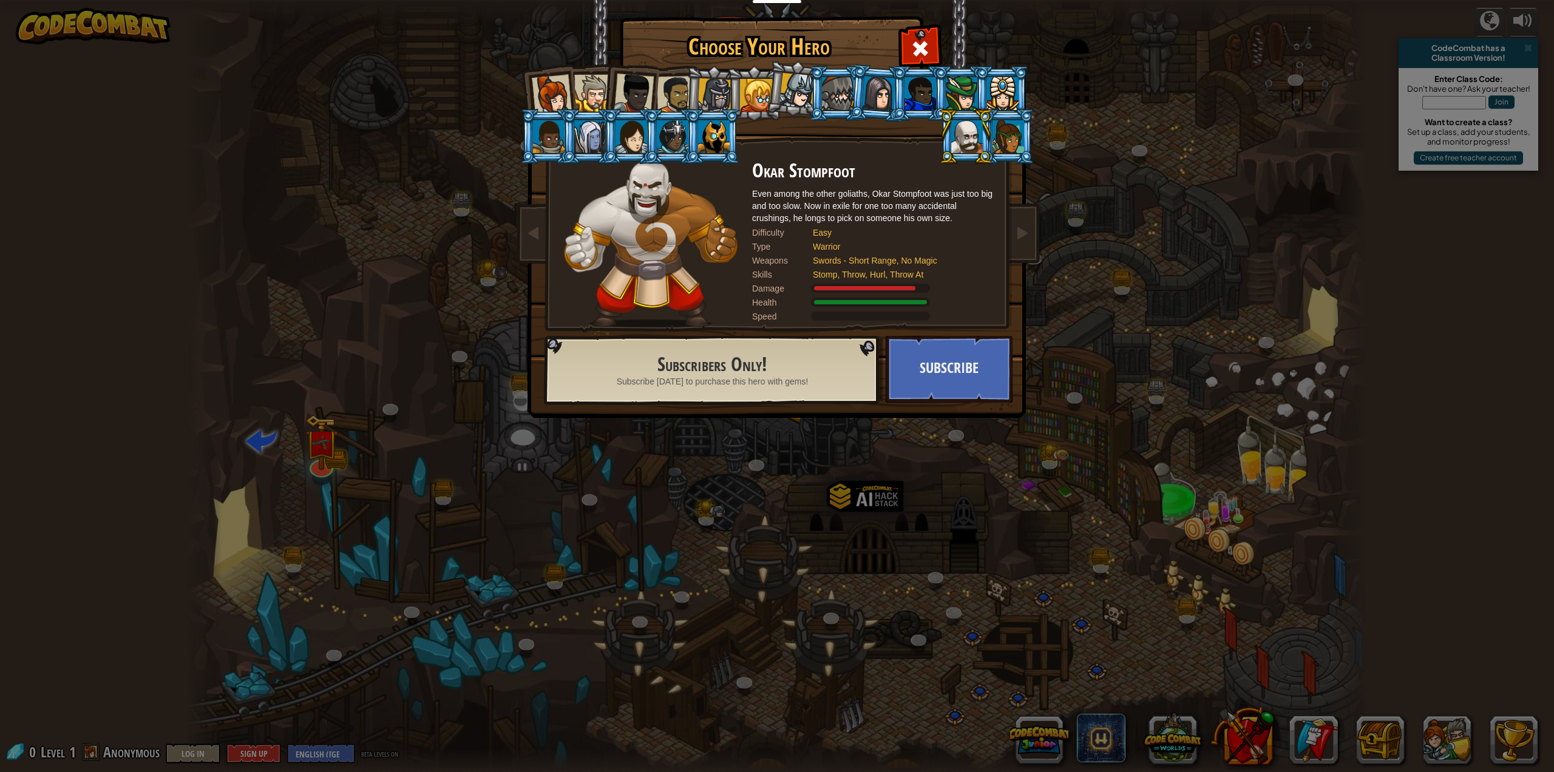
click at [997, 152] on li at bounding box center [1007, 136] width 55 height 55
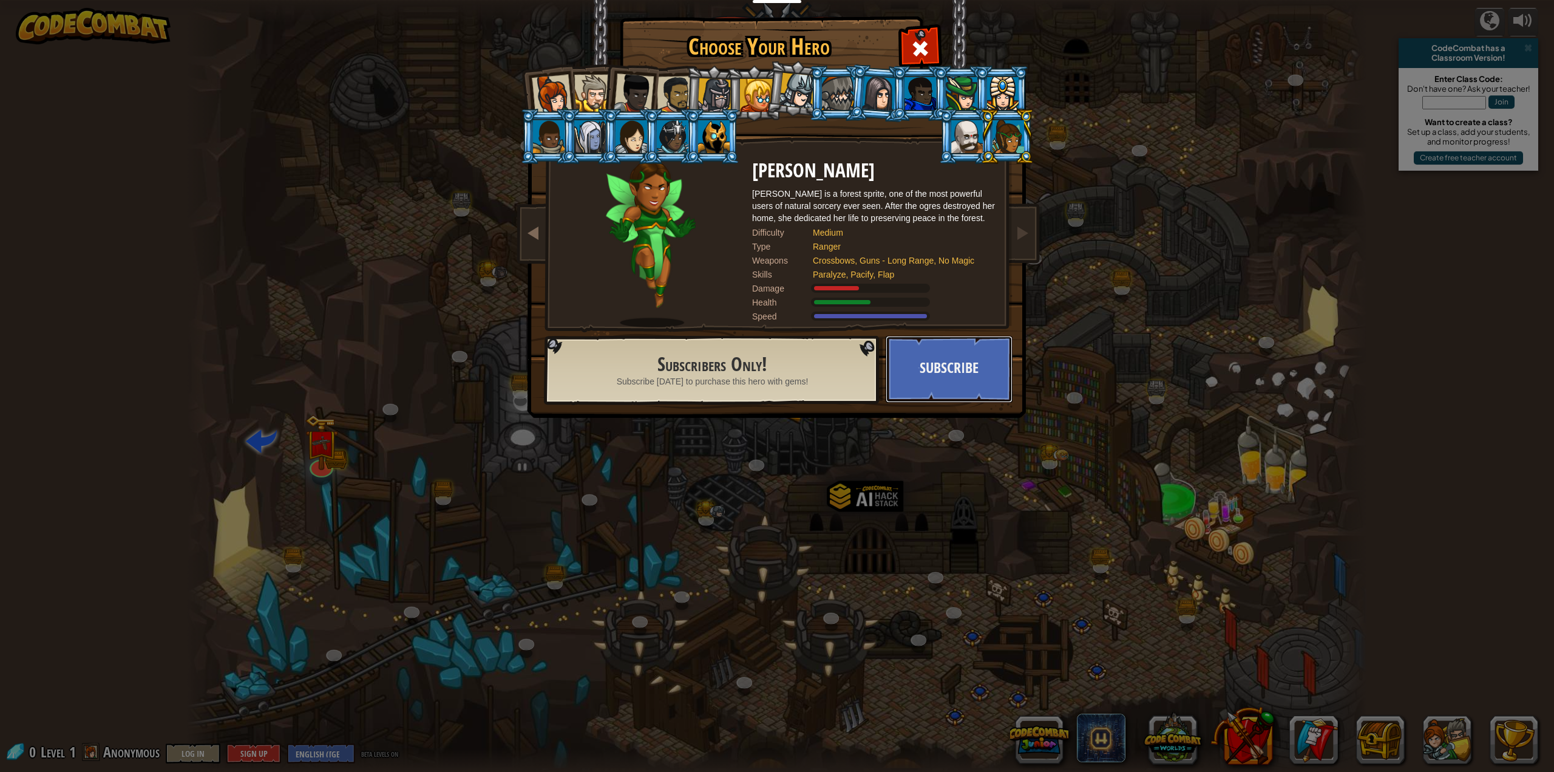
drag, startPoint x: 948, startPoint y: 358, endPoint x: 529, endPoint y: 240, distance: 435.6
click at [528, 19] on div "Choose Your Hero 0 Captain [PERSON_NAME] is a no-nonsense leader who isn't afra…" at bounding box center [777, 18] width 498 height 1
click at [641, 89] on div at bounding box center [634, 93] width 40 height 40
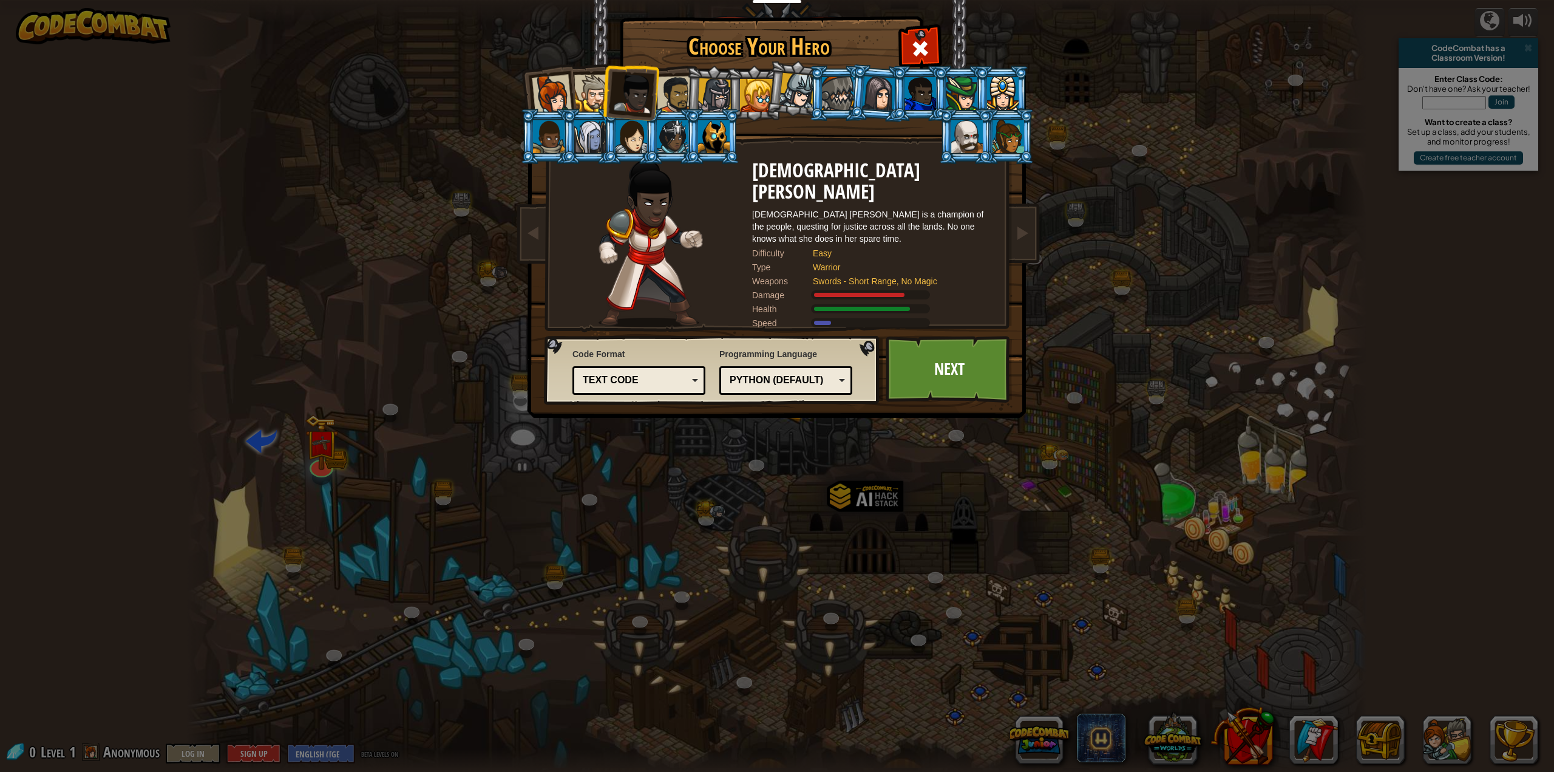
click at [752, 89] on div at bounding box center [756, 95] width 33 height 33
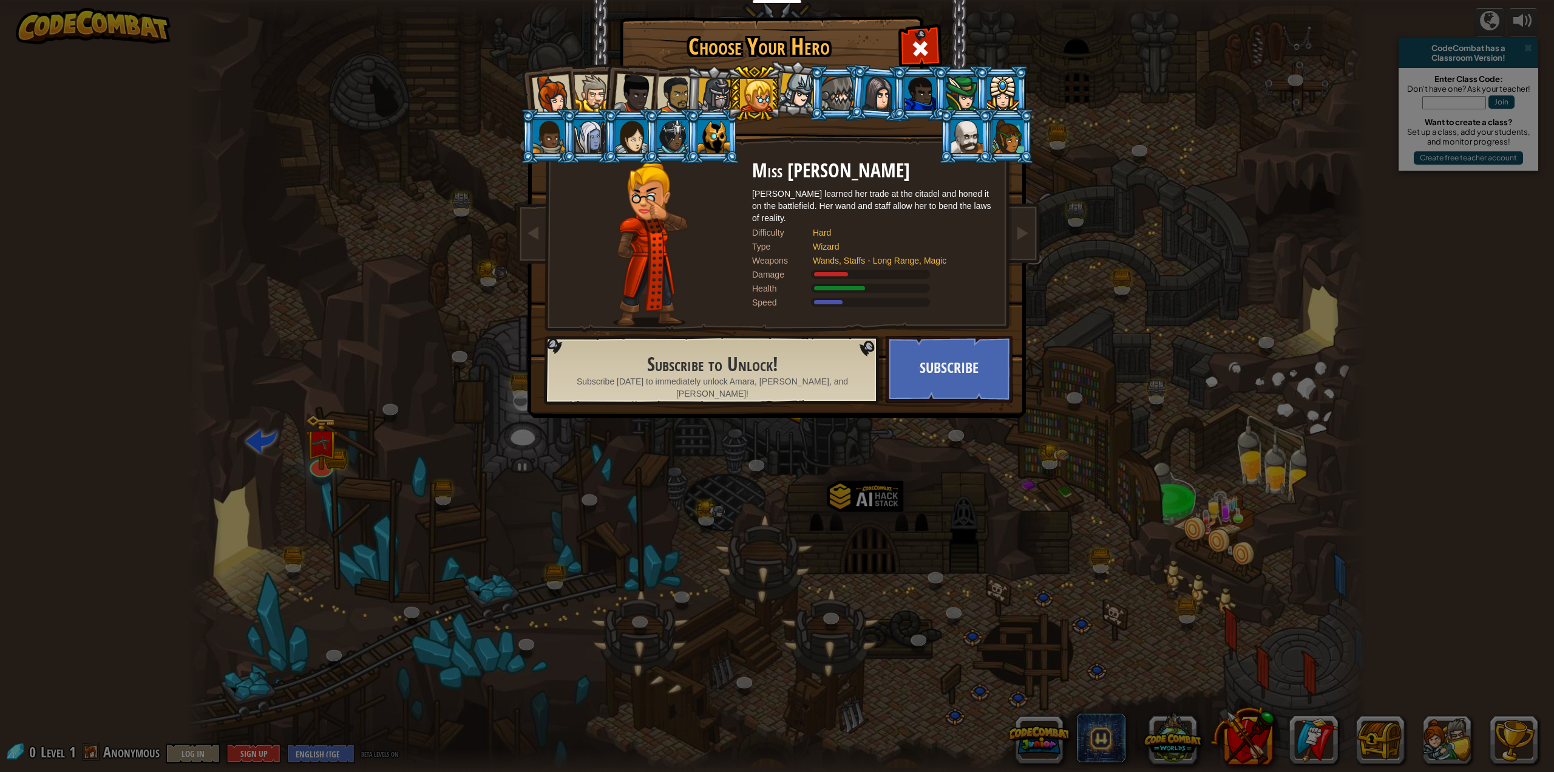
click at [672, 84] on div at bounding box center [676, 95] width 38 height 38
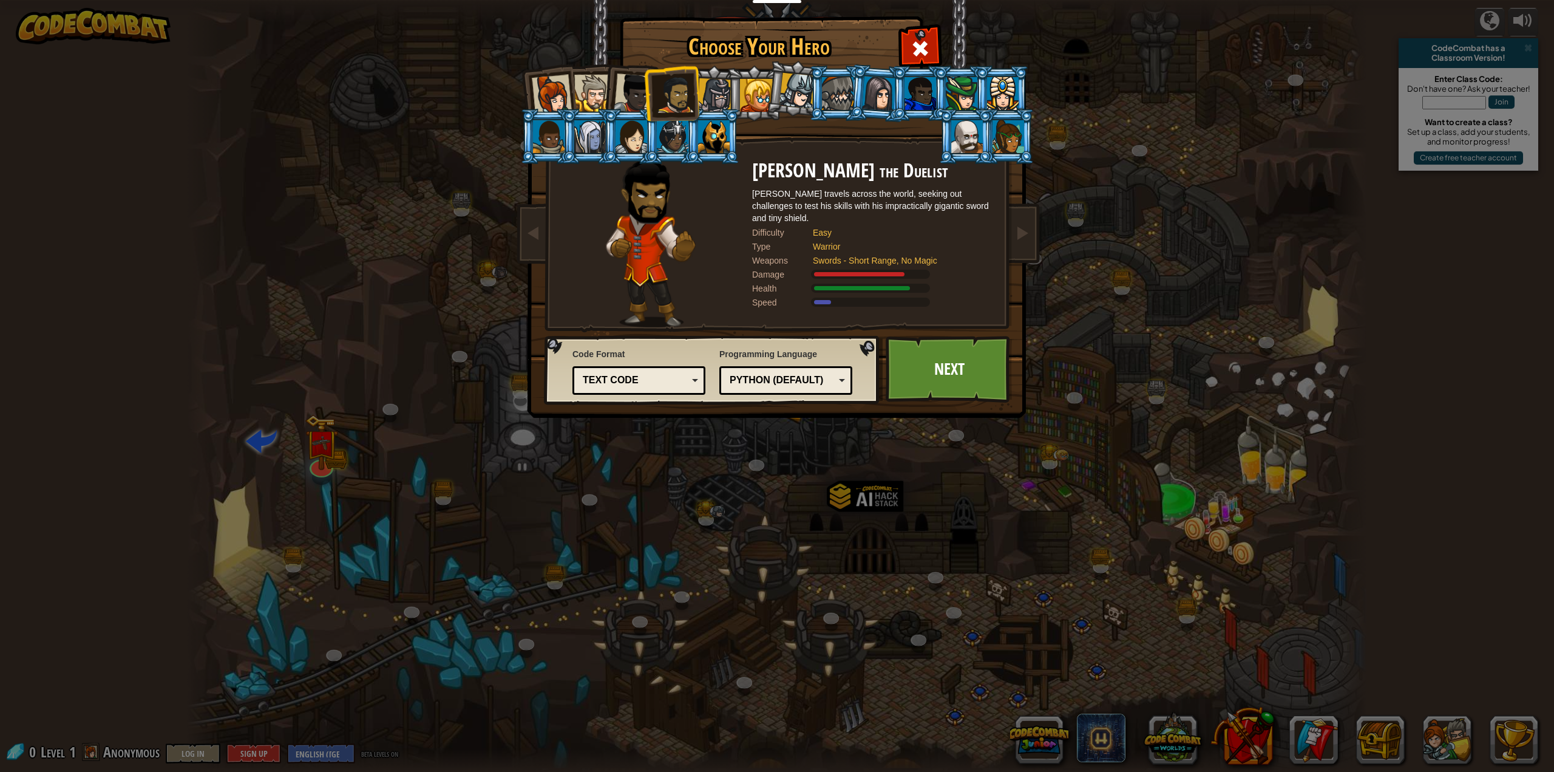
click at [638, 81] on div at bounding box center [634, 93] width 40 height 40
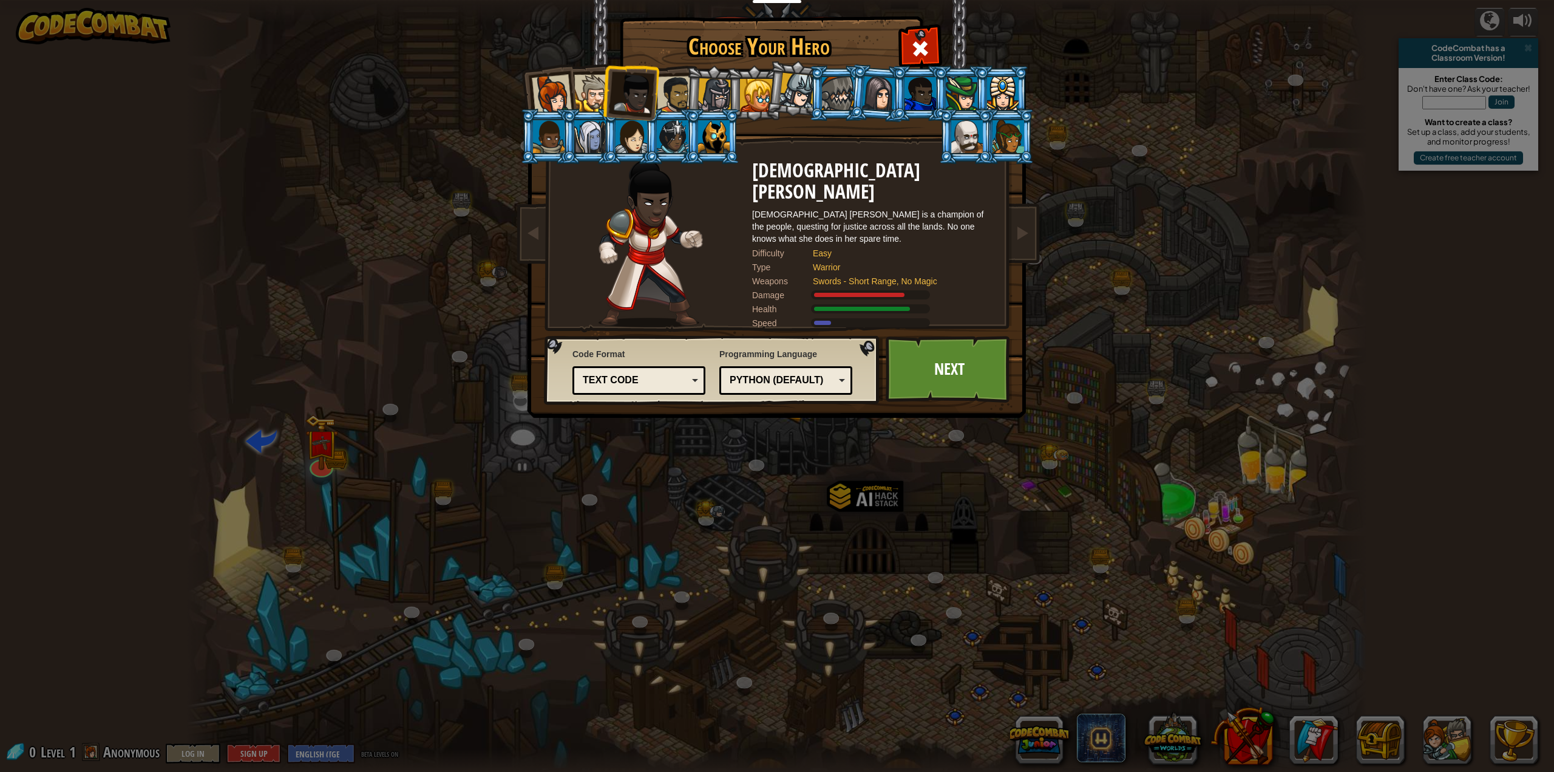
click at [589, 87] on div at bounding box center [592, 93] width 37 height 37
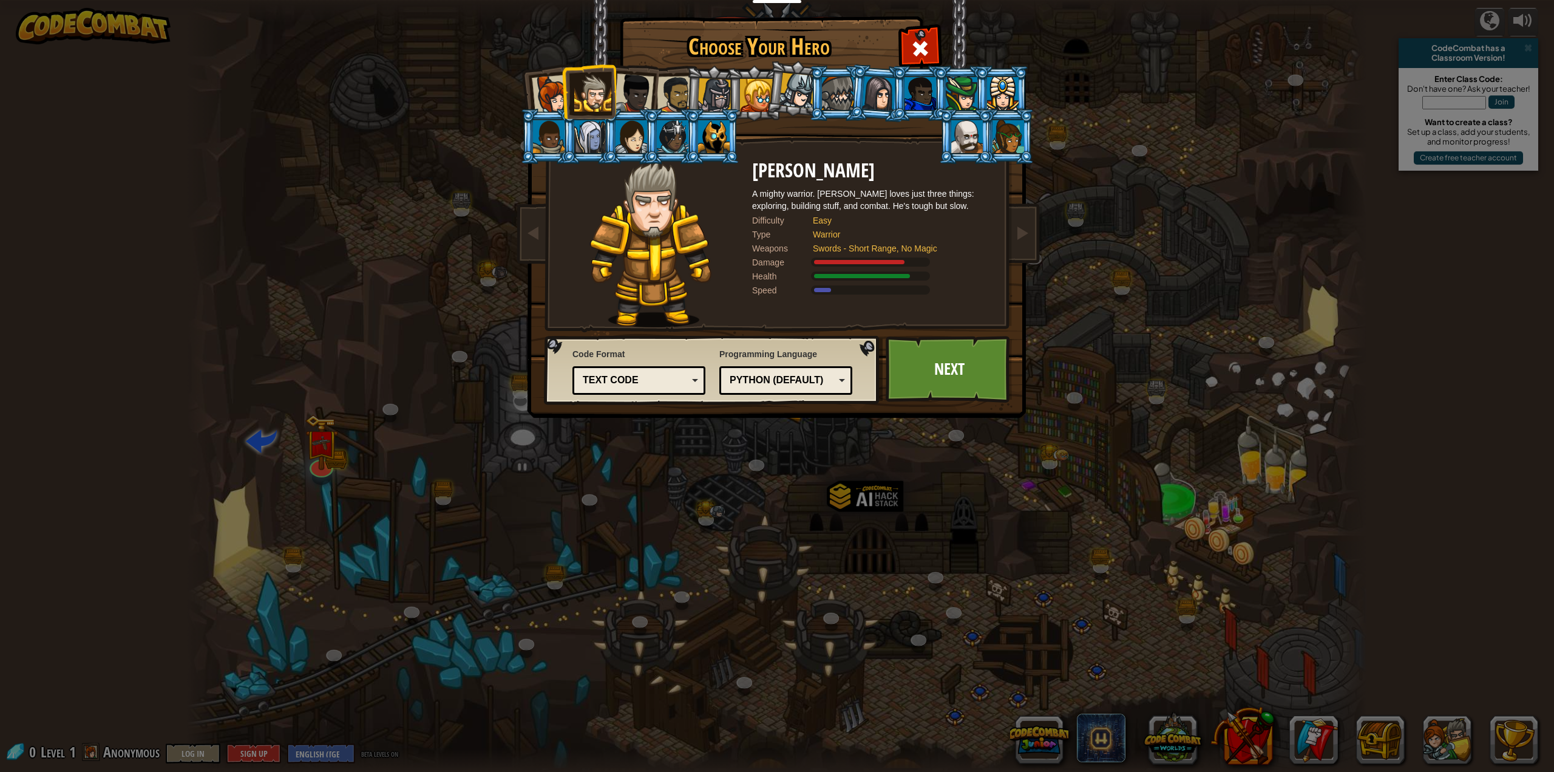
click at [548, 98] on div at bounding box center [552, 95] width 40 height 40
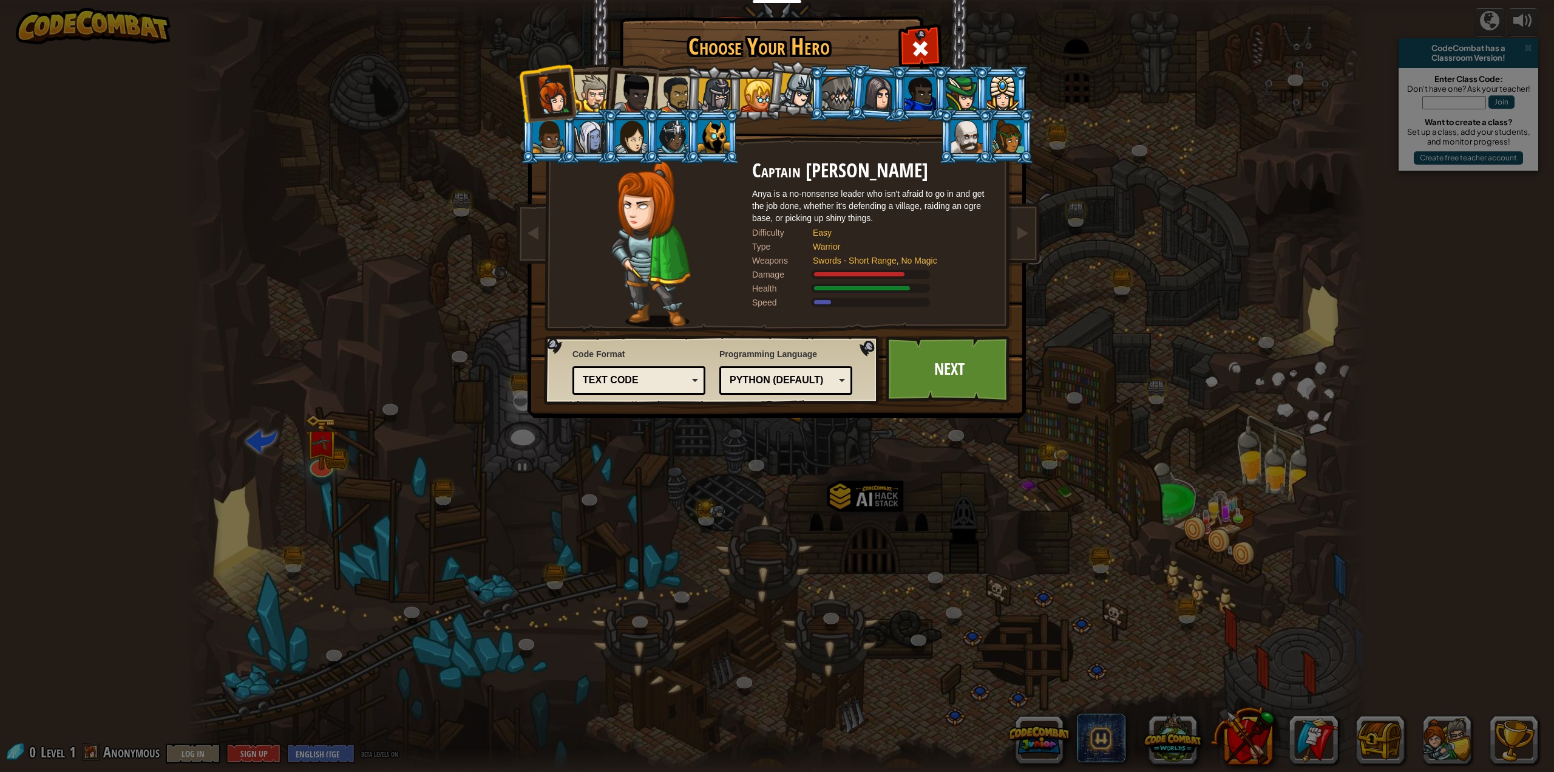
click at [596, 100] on div at bounding box center [592, 93] width 37 height 37
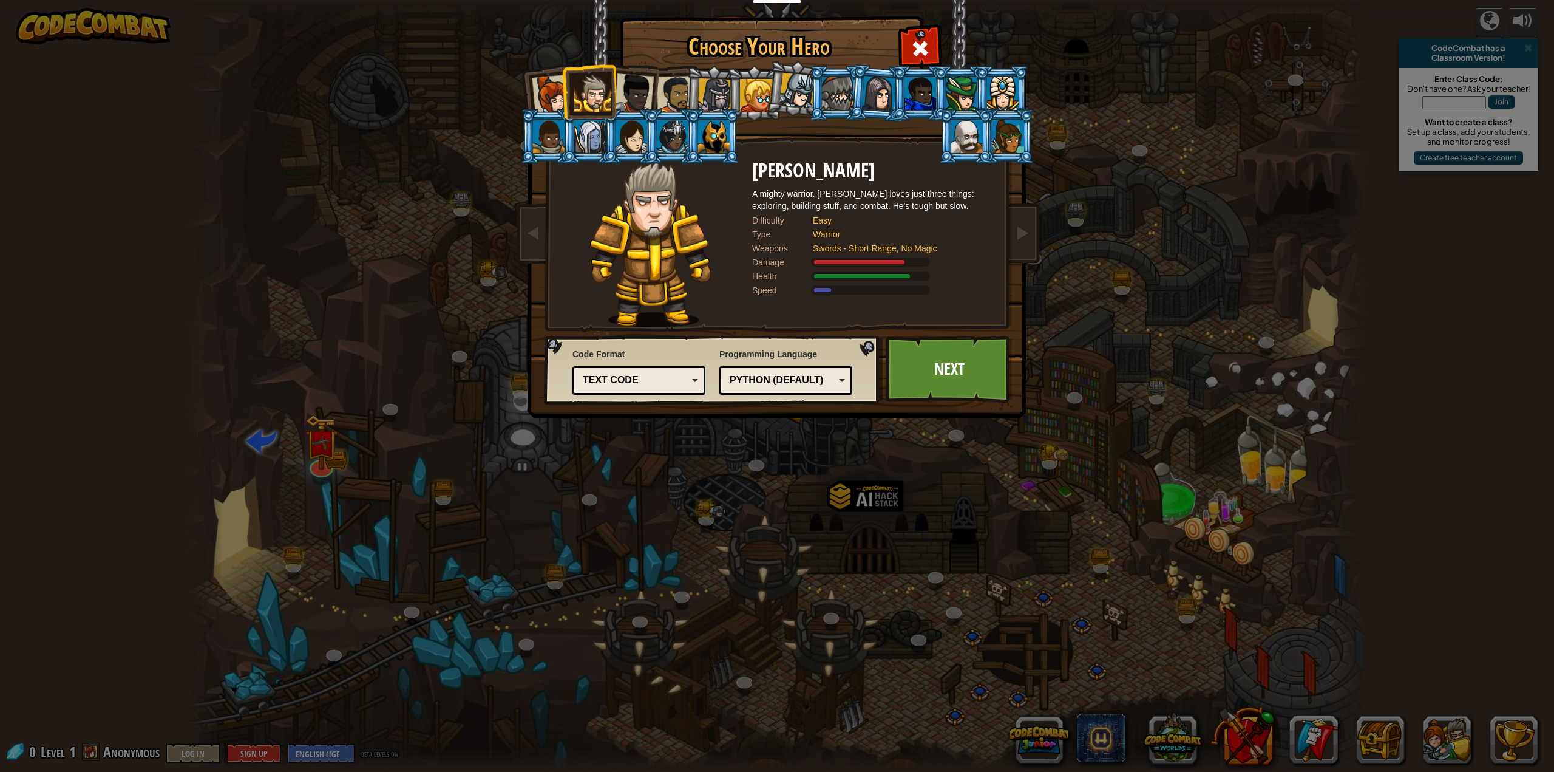
click at [624, 95] on div at bounding box center [634, 93] width 40 height 40
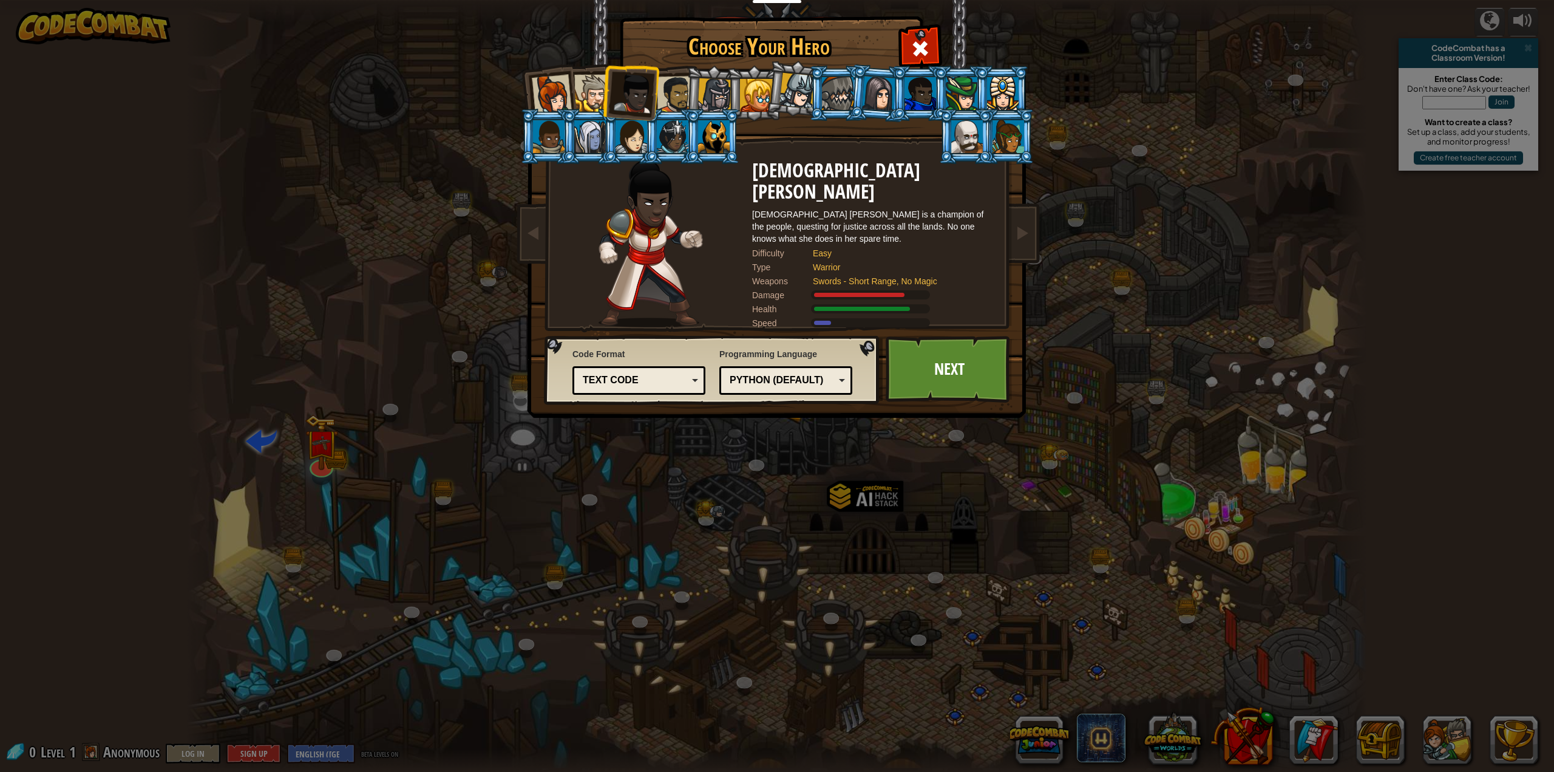
drag, startPoint x: 624, startPoint y: 95, endPoint x: 664, endPoint y: 83, distance: 41.9
click at [664, 83] on div at bounding box center [676, 95] width 38 height 38
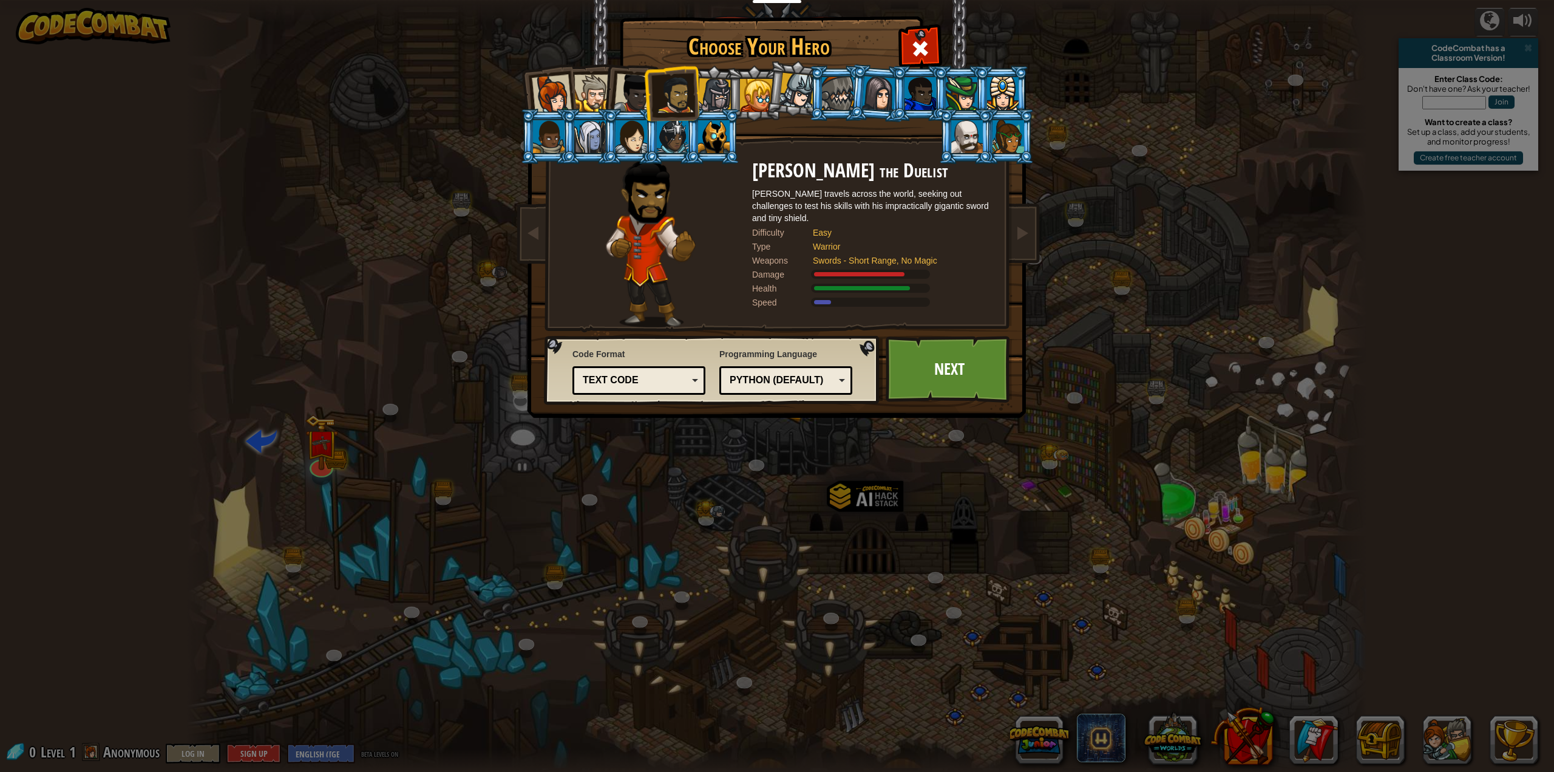
click at [618, 86] on div at bounding box center [634, 93] width 40 height 40
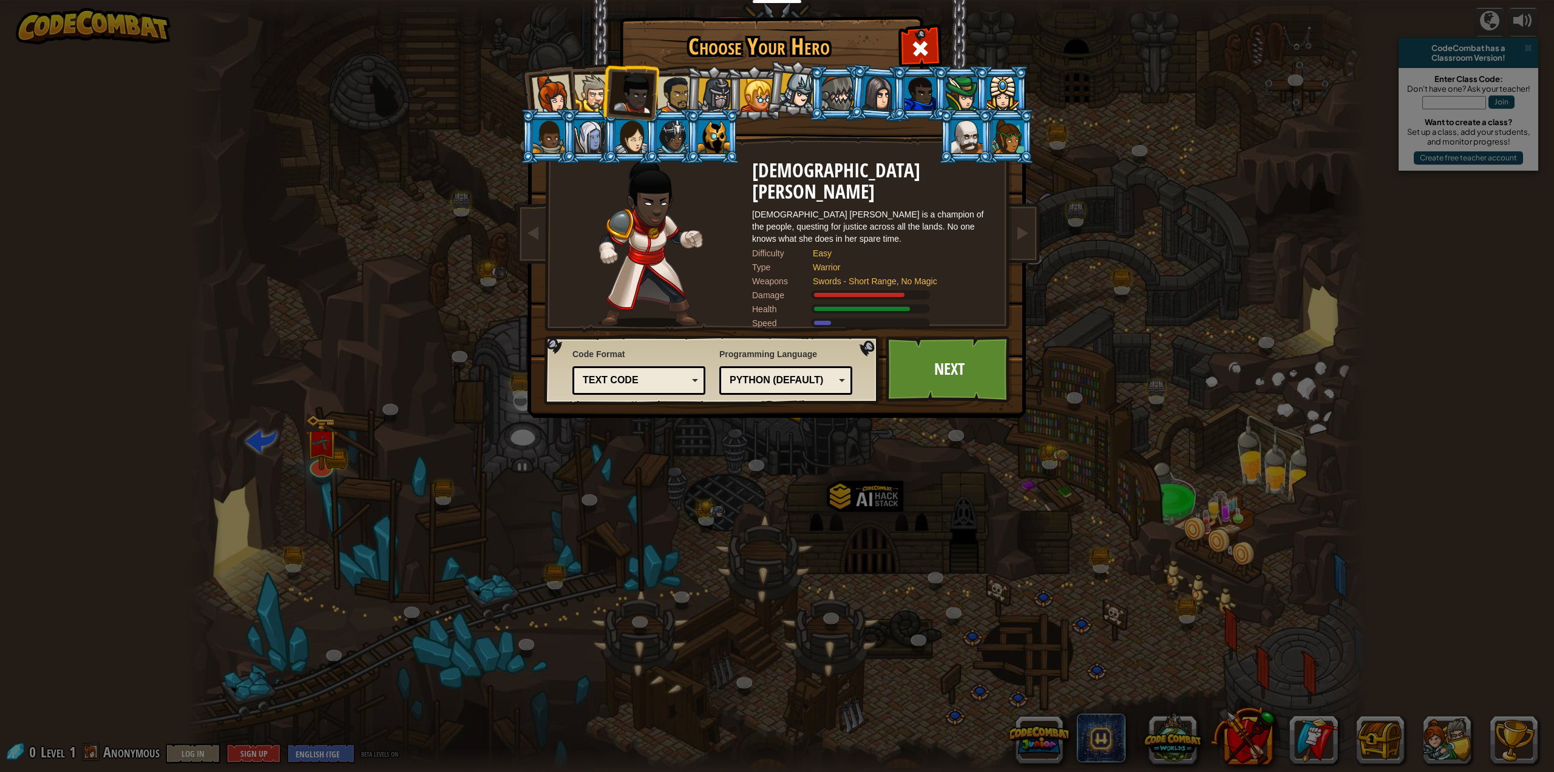
click at [591, 91] on div at bounding box center [592, 93] width 37 height 37
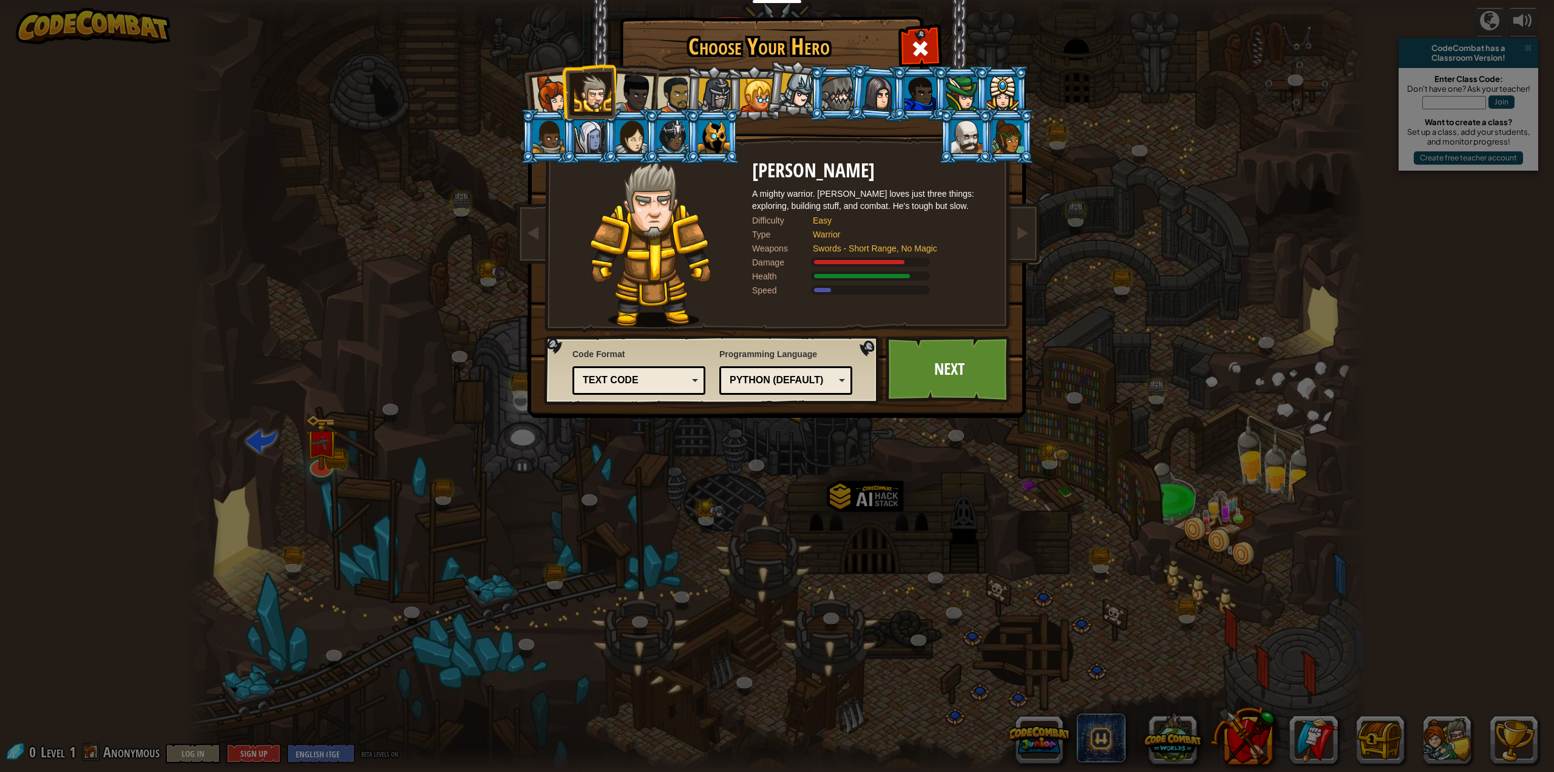
click at [548, 90] on div at bounding box center [552, 95] width 40 height 40
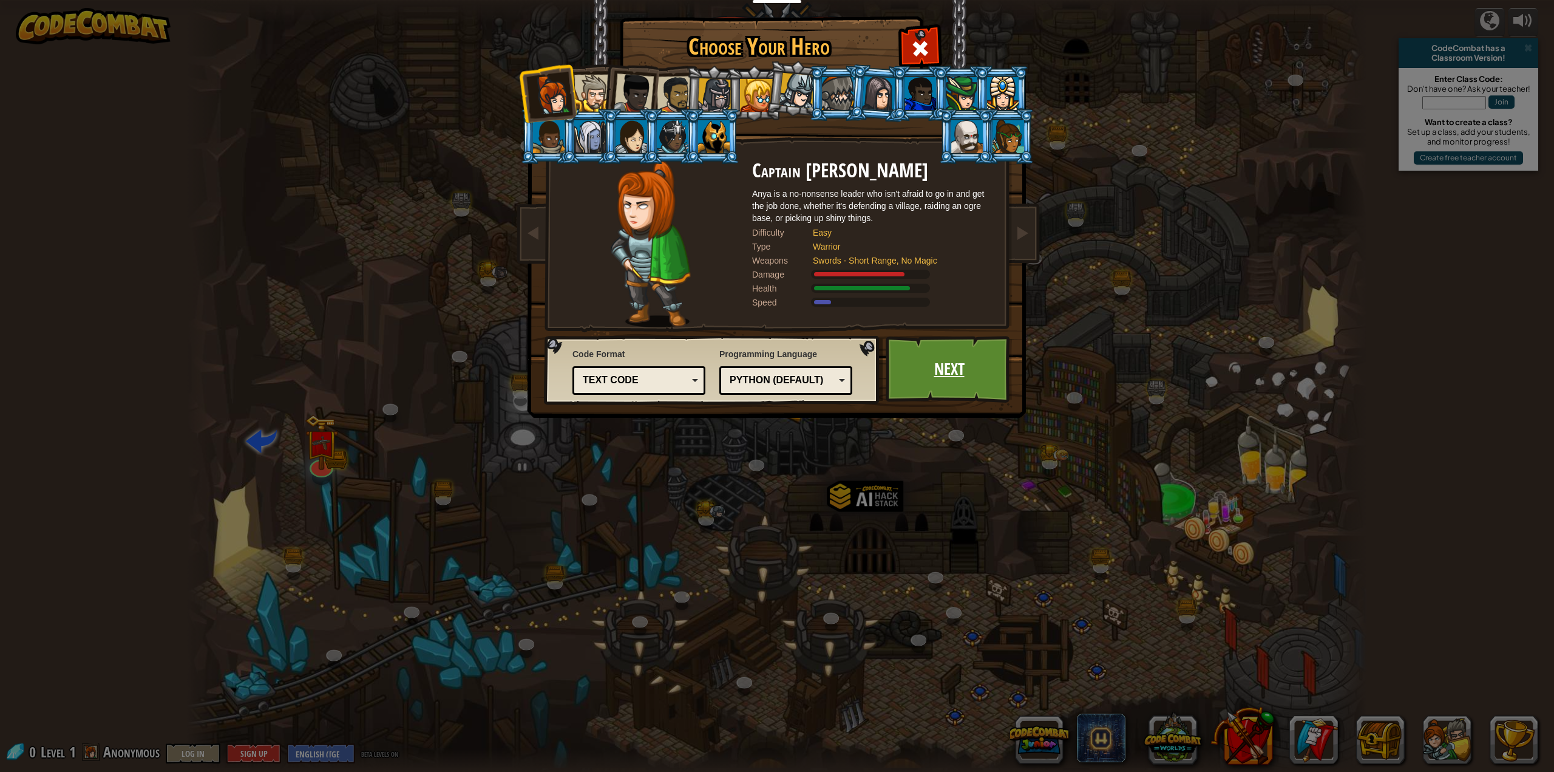
click at [924, 361] on link "Next" at bounding box center [949, 369] width 127 height 67
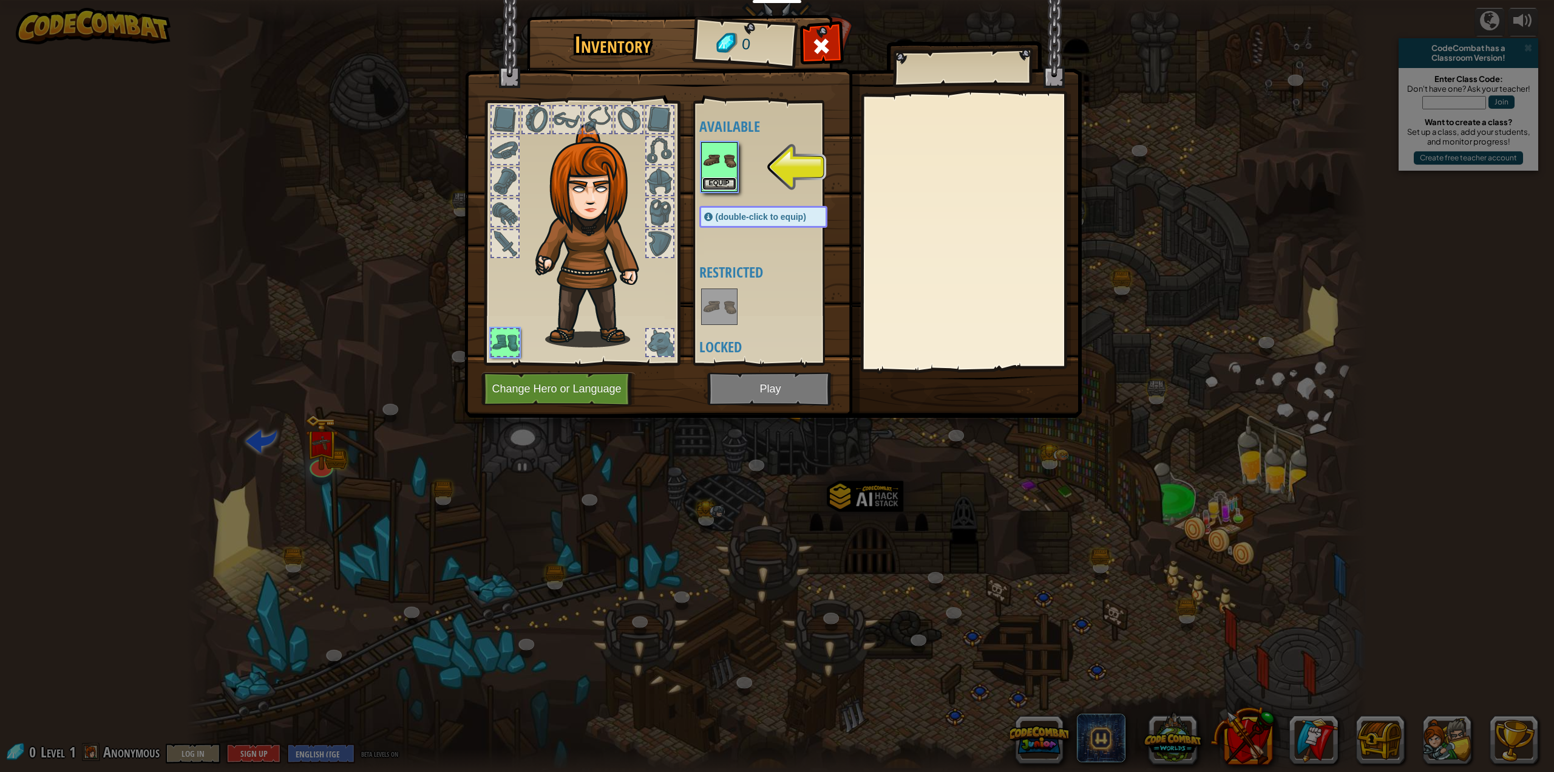
click at [718, 187] on button "Equip" at bounding box center [720, 183] width 34 height 13
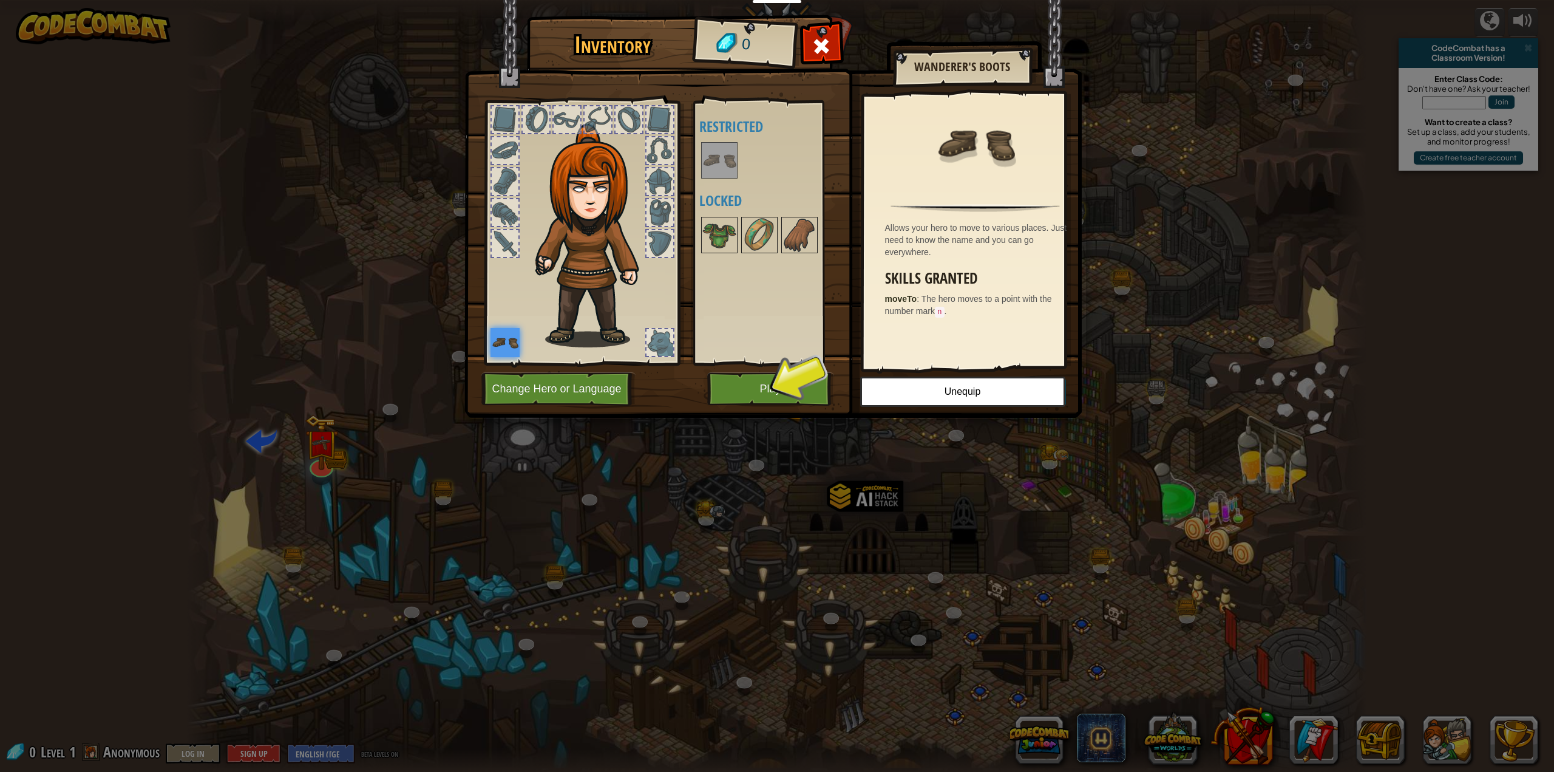
click at [495, 339] on img at bounding box center [505, 342] width 29 height 29
click at [714, 229] on img at bounding box center [720, 235] width 34 height 34
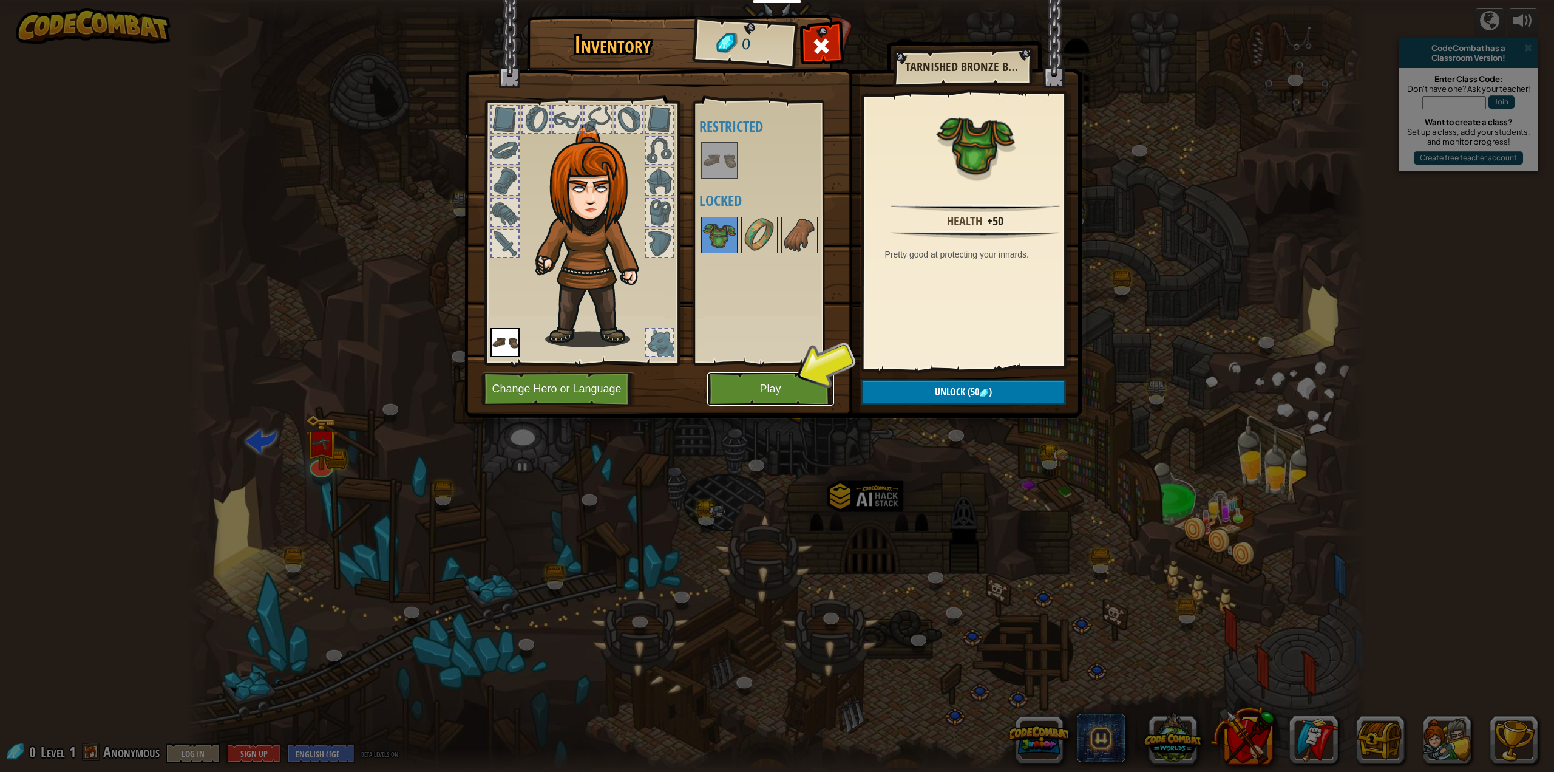
drag, startPoint x: 783, startPoint y: 383, endPoint x: 770, endPoint y: 377, distance: 14.7
click at [770, 377] on button "Play" at bounding box center [770, 388] width 127 height 33
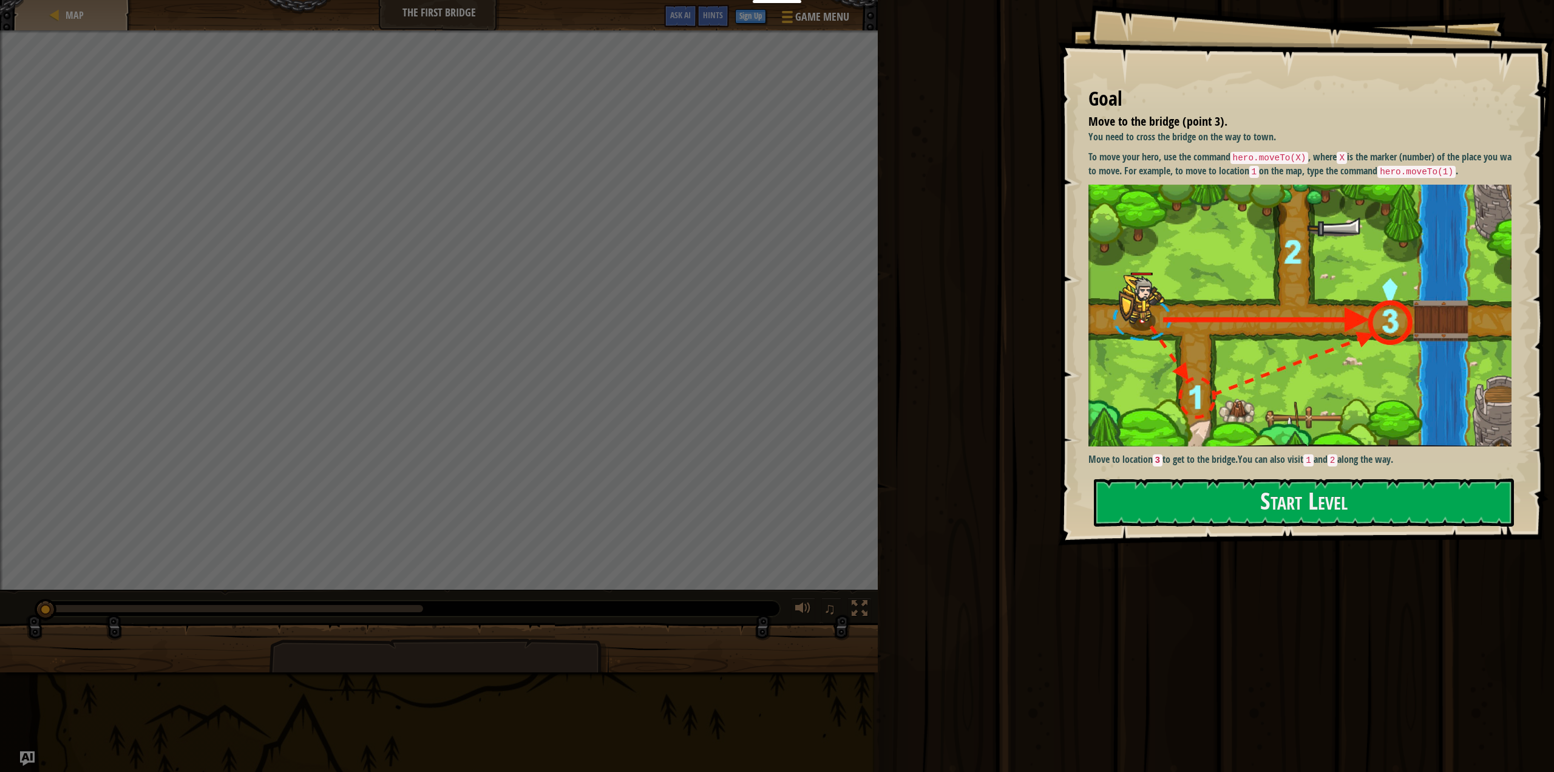
click at [1151, 462] on div "You need to cross the bridge on the way to town. To move your hero, use the com…" at bounding box center [1305, 298] width 433 height 336
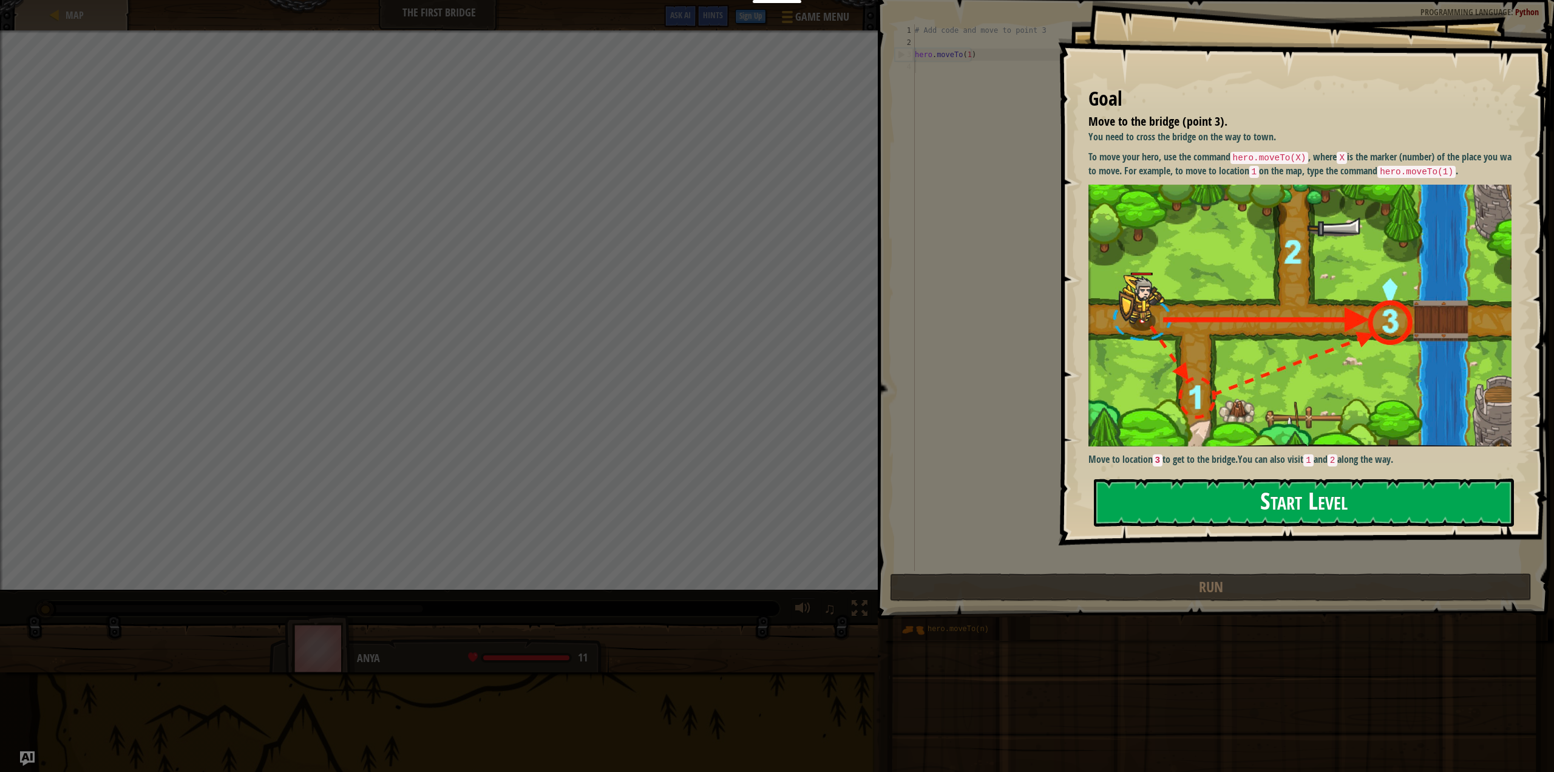
click at [1169, 480] on button "Start Level" at bounding box center [1304, 502] width 421 height 48
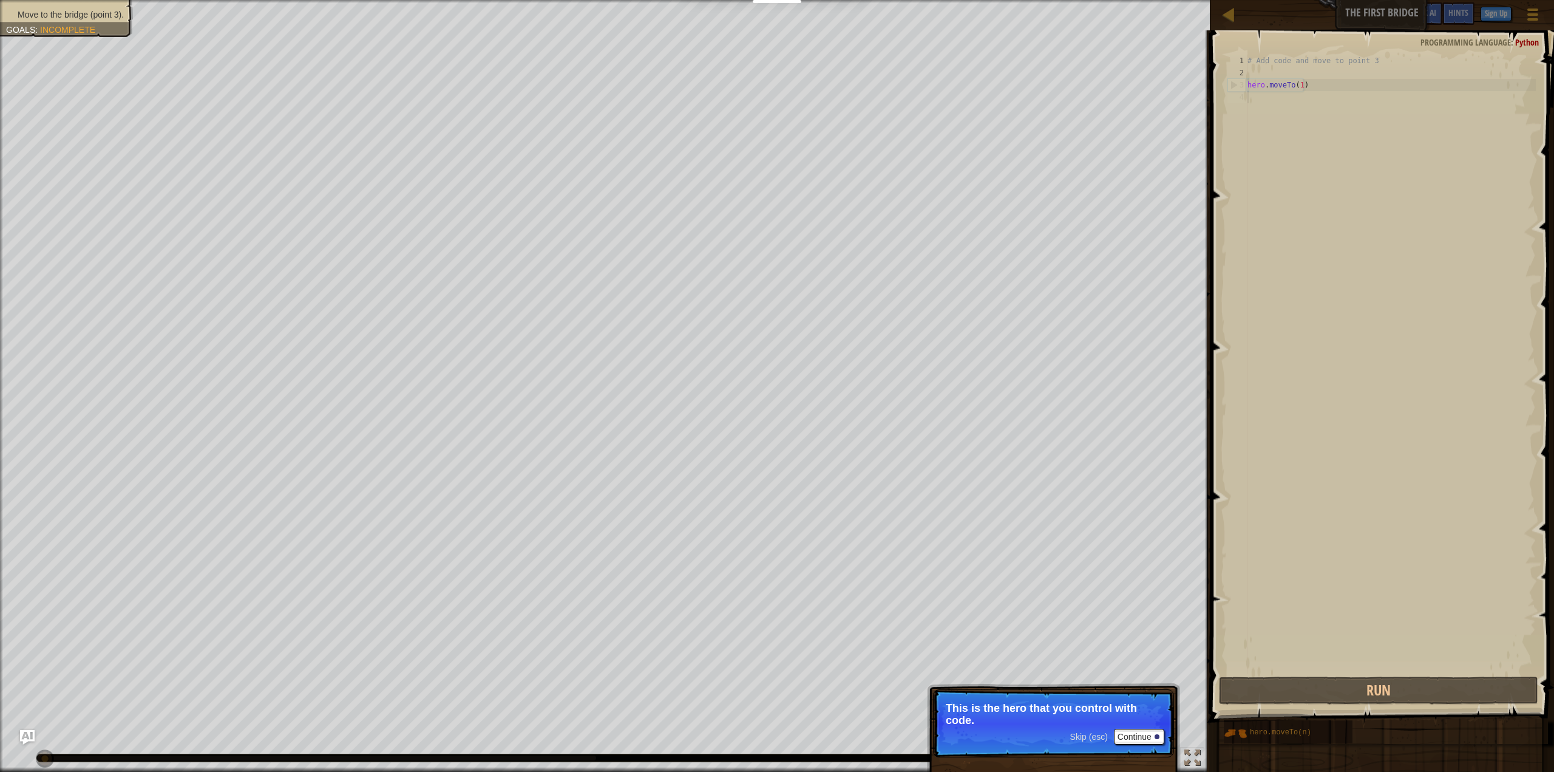
drag, startPoint x: 1332, startPoint y: 281, endPoint x: 1332, endPoint y: 298, distance: 16.4
click at [1332, 281] on div "# Add code and move to point 3 hero . moveTo ( 1 )" at bounding box center [1390, 377] width 291 height 644
click at [1400, 684] on button "Run" at bounding box center [1378, 690] width 319 height 28
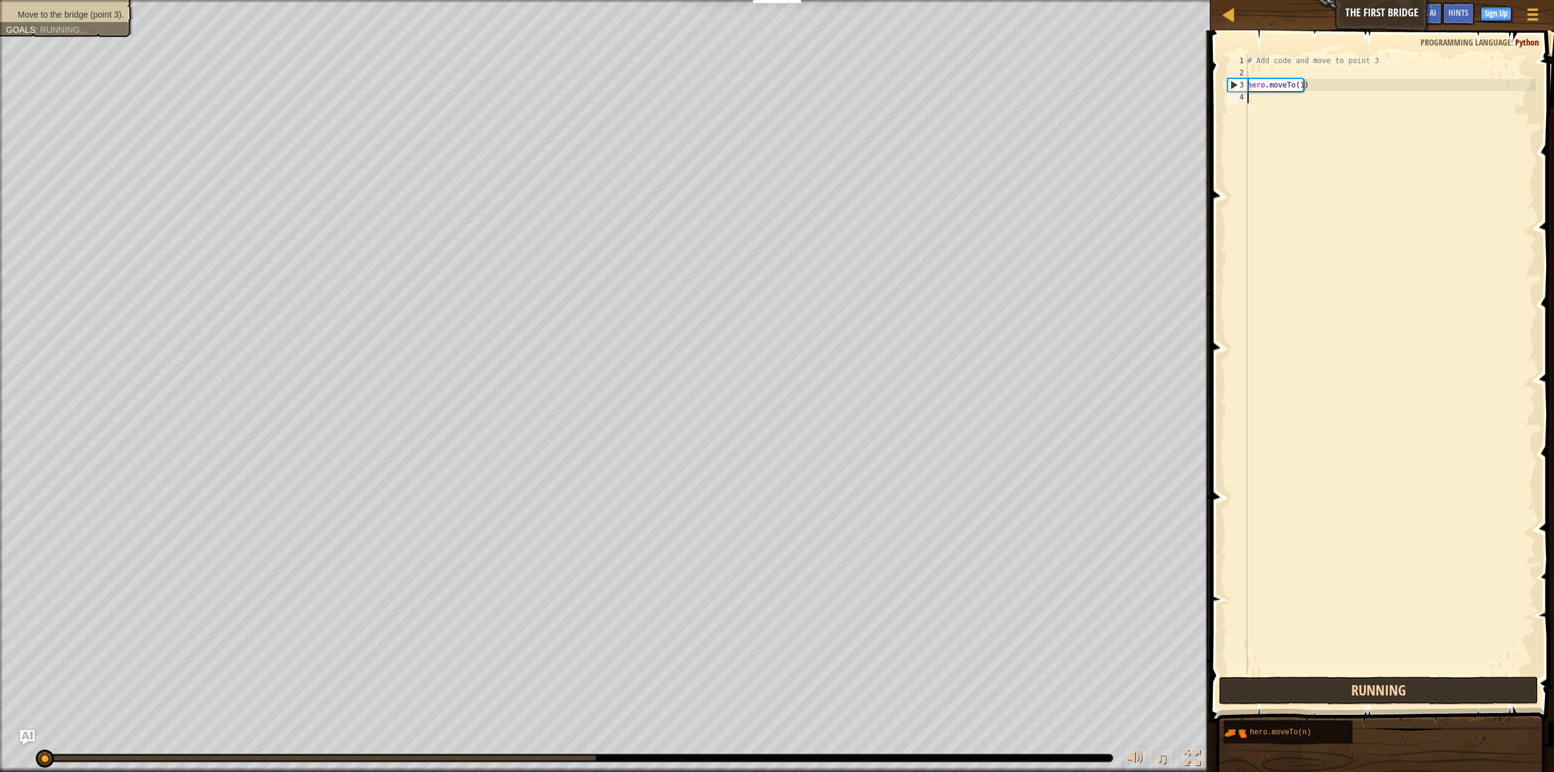
scroll to position [5, 0]
